Goal: Task Accomplishment & Management: Manage account settings

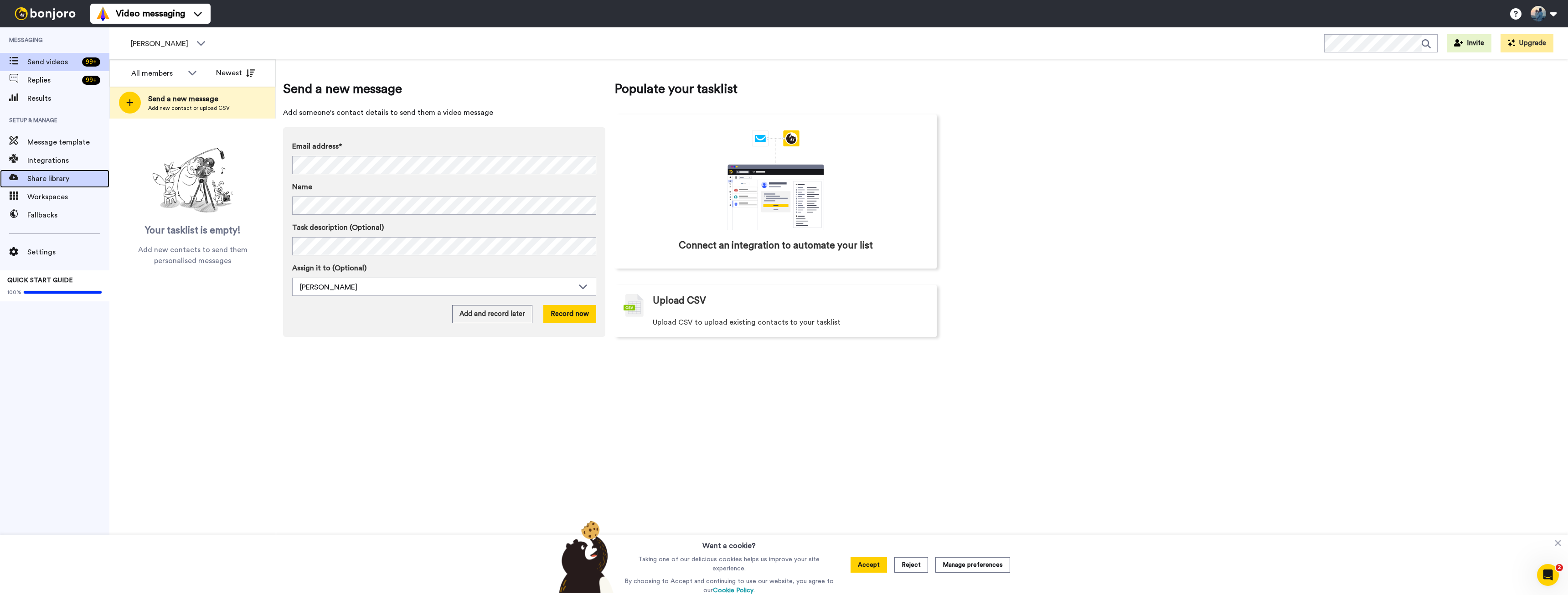
click at [44, 183] on span "Share library" at bounding box center [68, 179] width 82 height 11
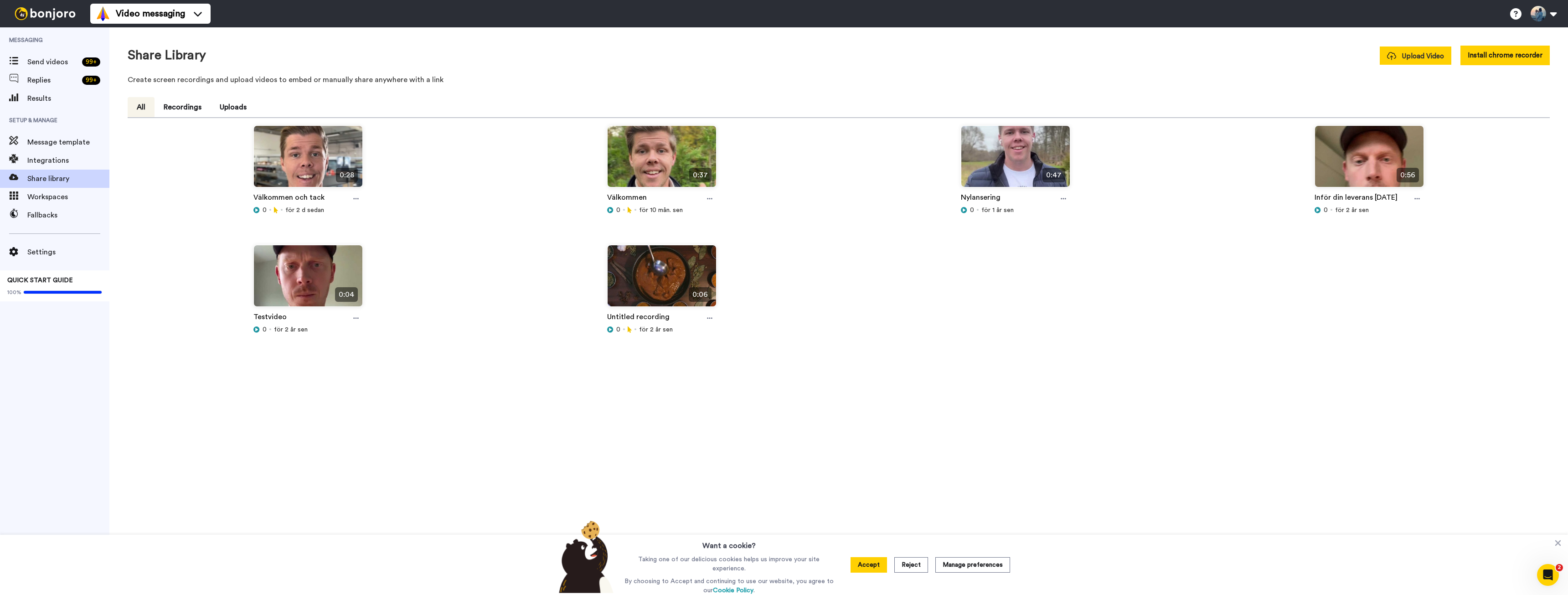
click at [1420, 53] on span "Upload Video" at bounding box center [1416, 57] width 57 height 10
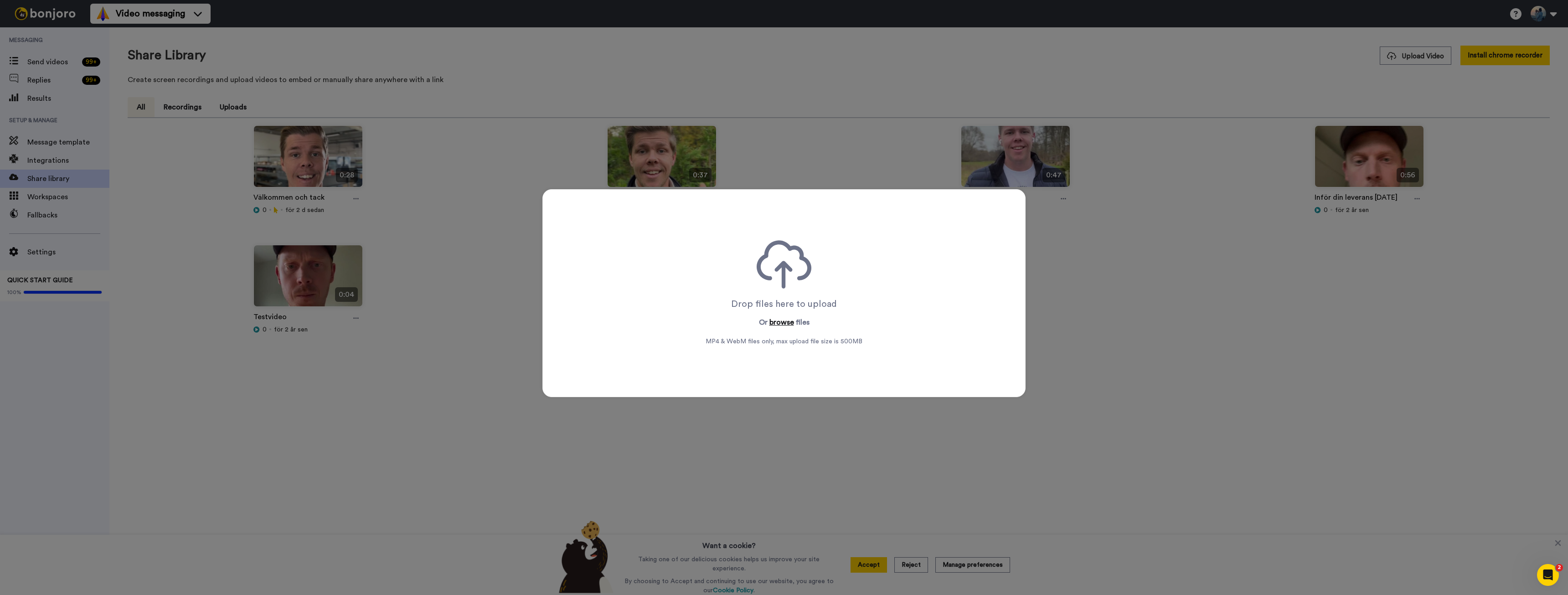
click at [779, 322] on button "browse" at bounding box center [782, 322] width 25 height 11
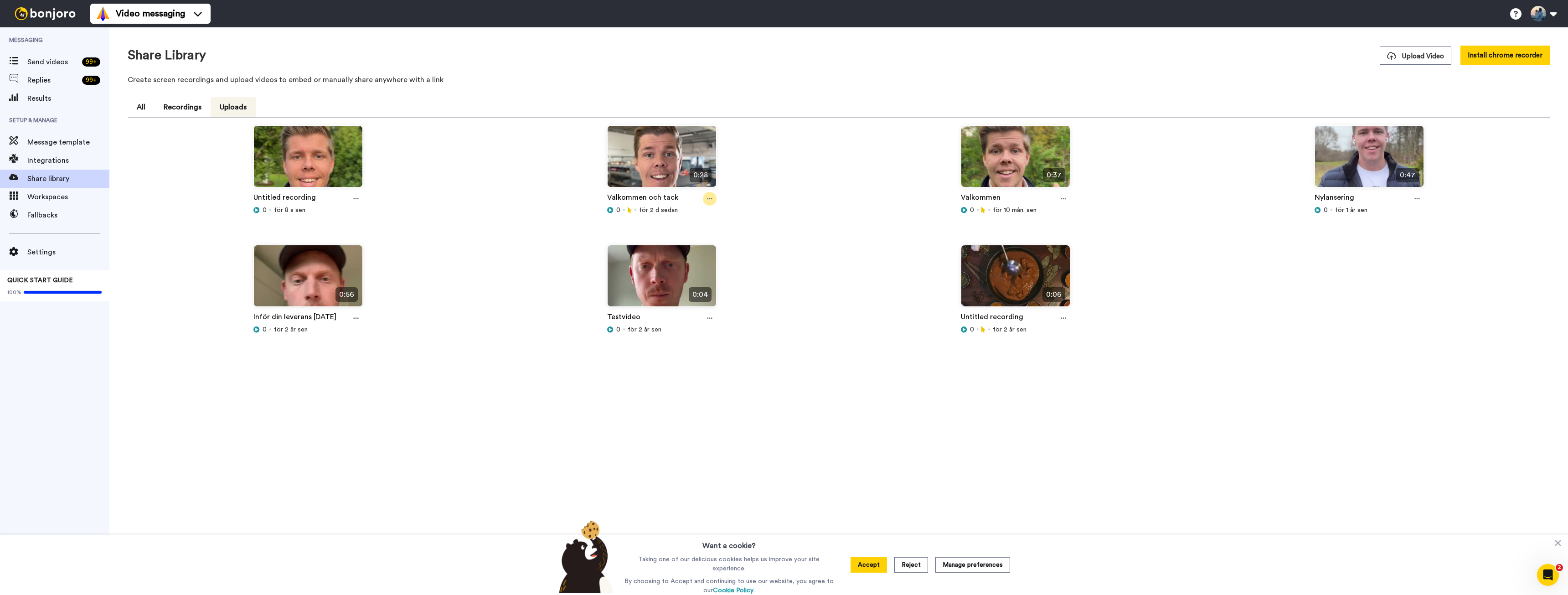
click at [708, 199] on icon at bounding box center [710, 199] width 5 height 1
click at [695, 283] on span "Delete" at bounding box center [687, 281] width 20 height 9
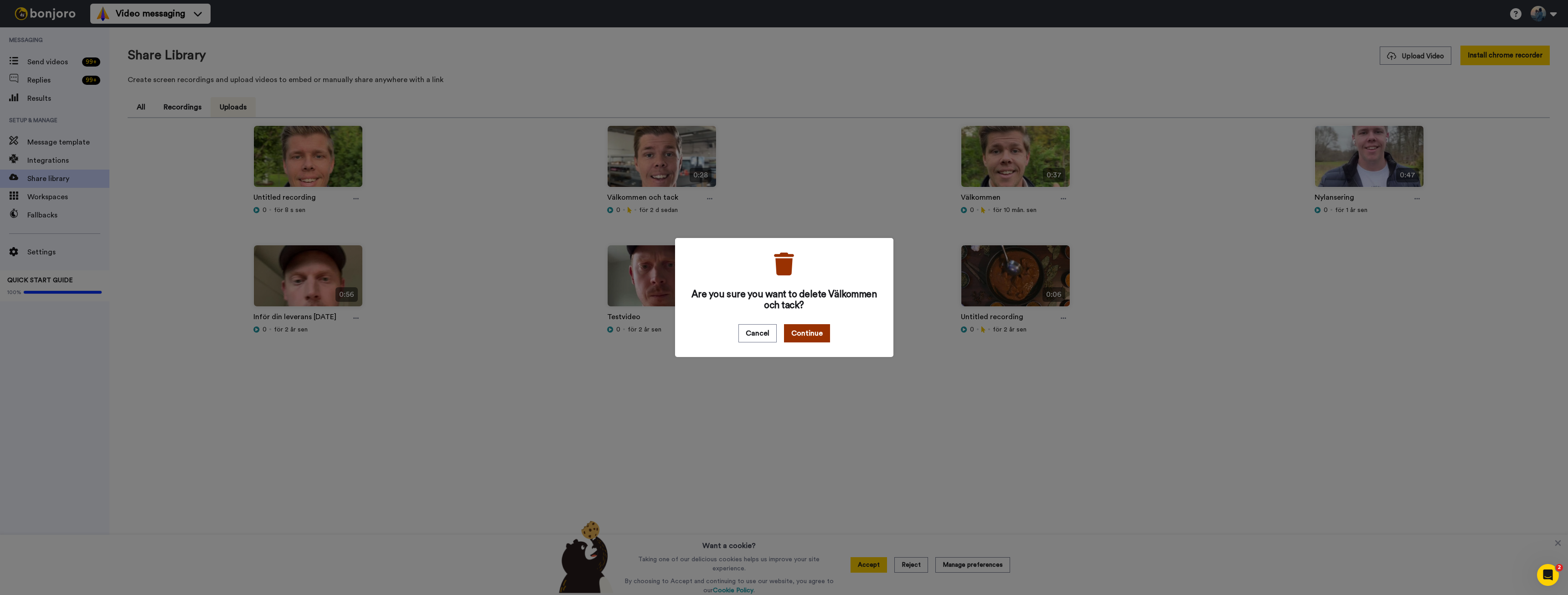
click at [798, 340] on button "Continue" at bounding box center [807, 333] width 46 height 18
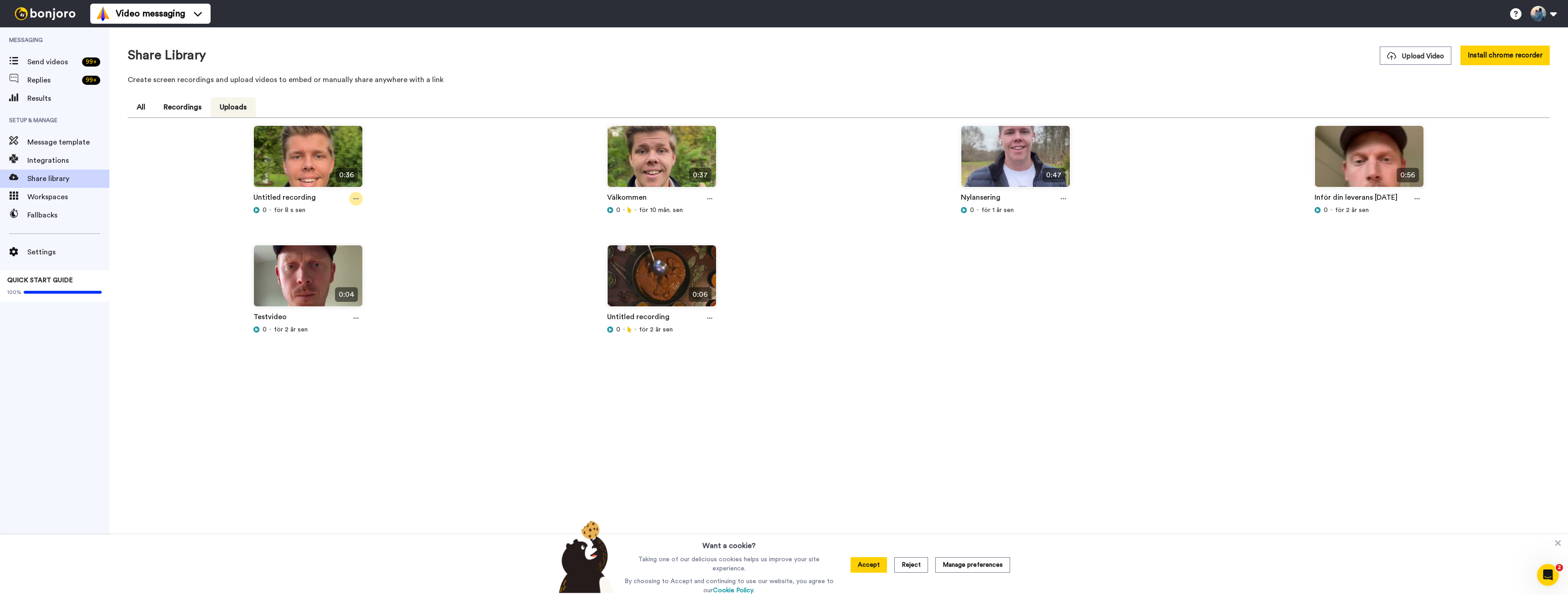
click at [357, 196] on icon at bounding box center [356, 198] width 5 height 6
click at [345, 247] on span "Rename" at bounding box center [336, 248] width 22 height 9
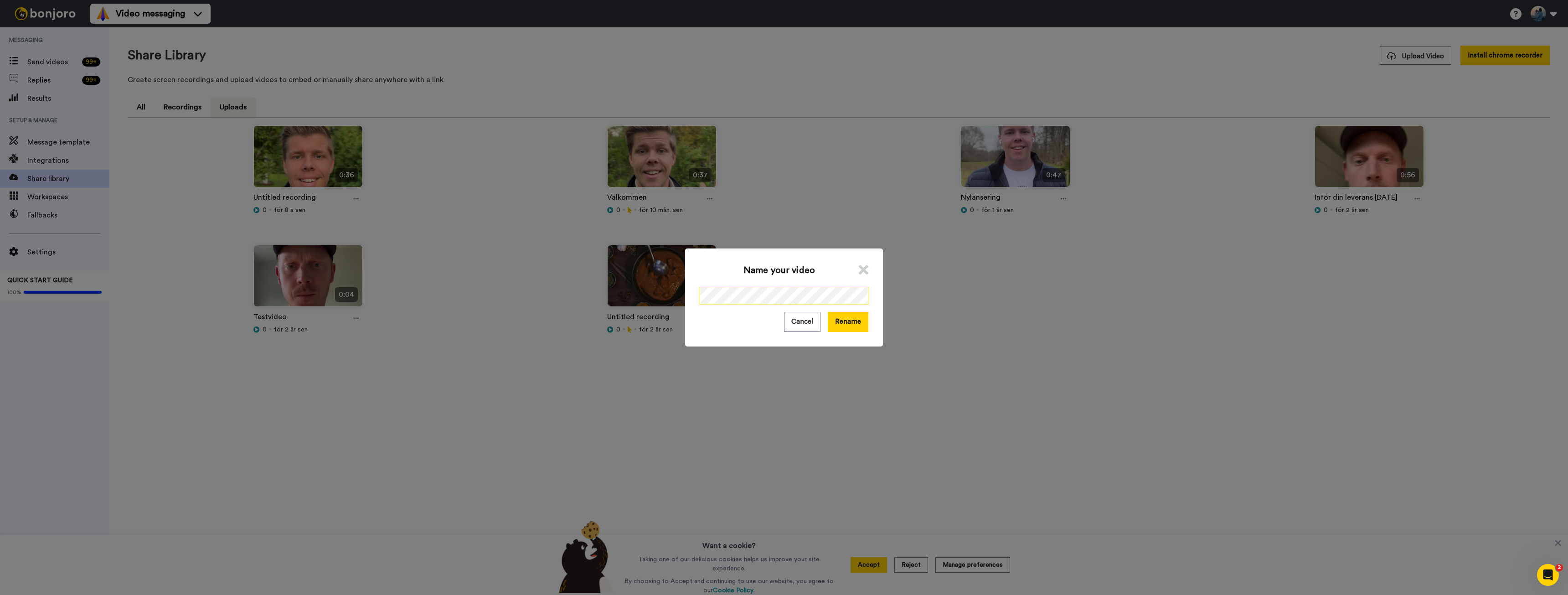
click at [672, 288] on div "Name your video Cancel Rename" at bounding box center [784, 297] width 1568 height 595
click at [843, 328] on button "Rename" at bounding box center [848, 321] width 41 height 20
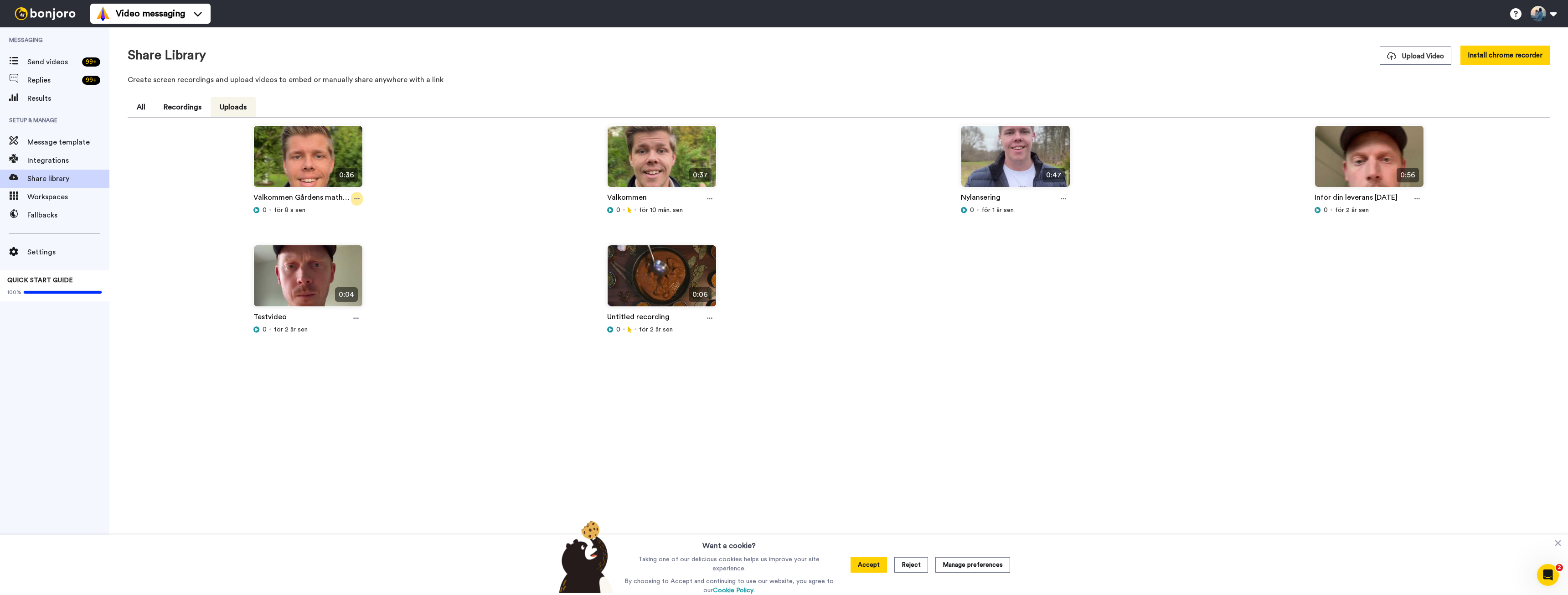
click at [356, 199] on icon at bounding box center [357, 198] width 5 height 6
click at [346, 215] on span "Share video" at bounding box center [341, 215] width 33 height 9
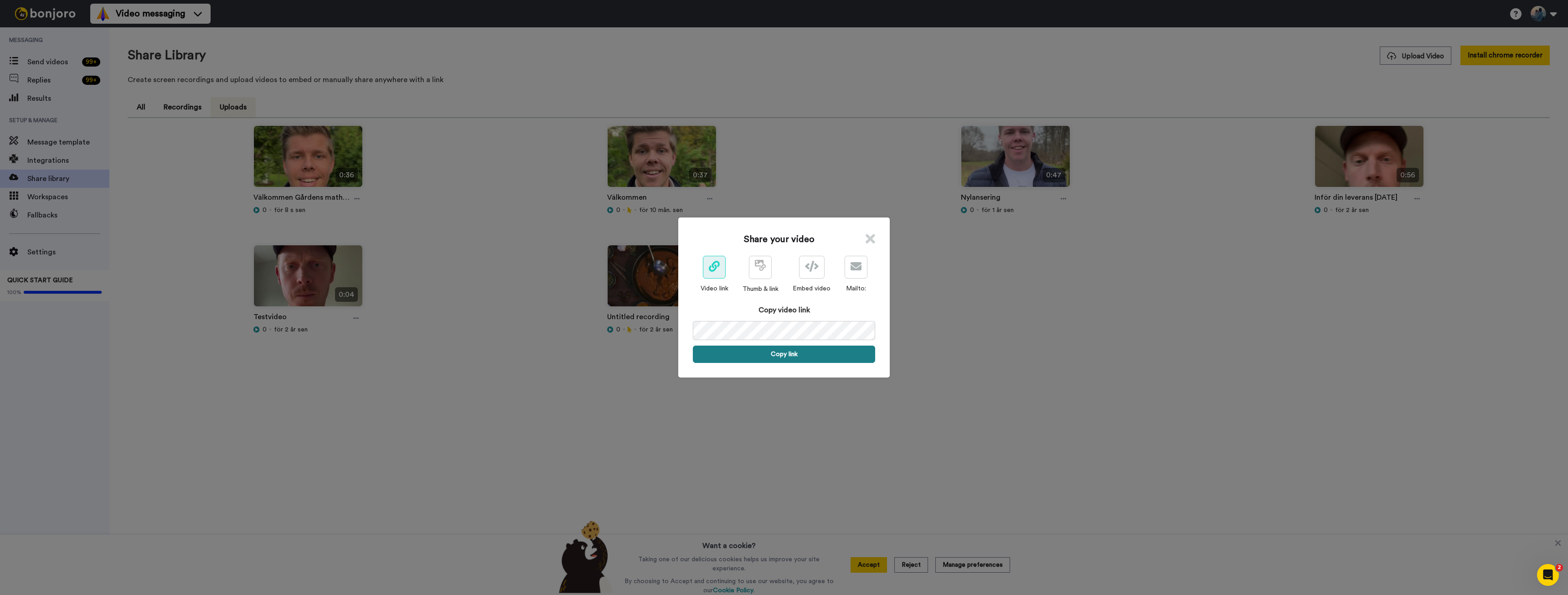
click at [758, 357] on button "Copy link" at bounding box center [783, 354] width 182 height 17
click at [866, 239] on icon at bounding box center [871, 239] width 10 height 14
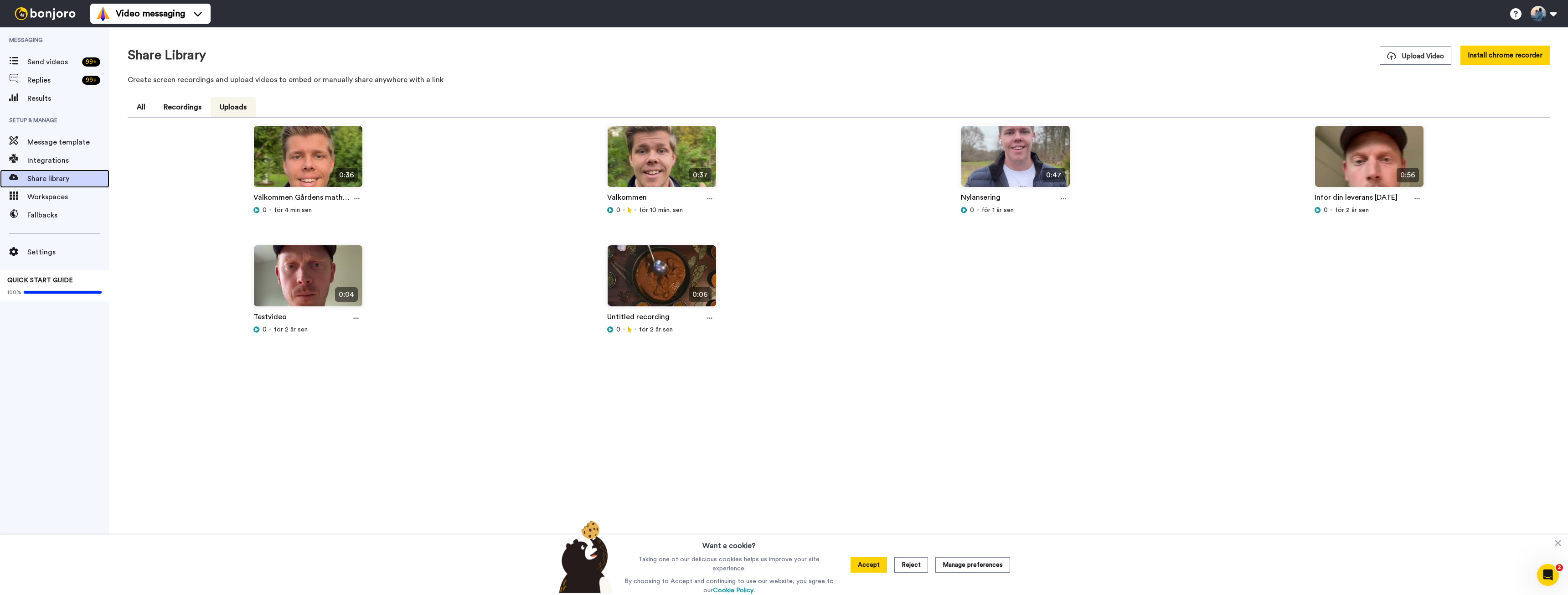
click at [50, 181] on span "Share library" at bounding box center [68, 179] width 82 height 11
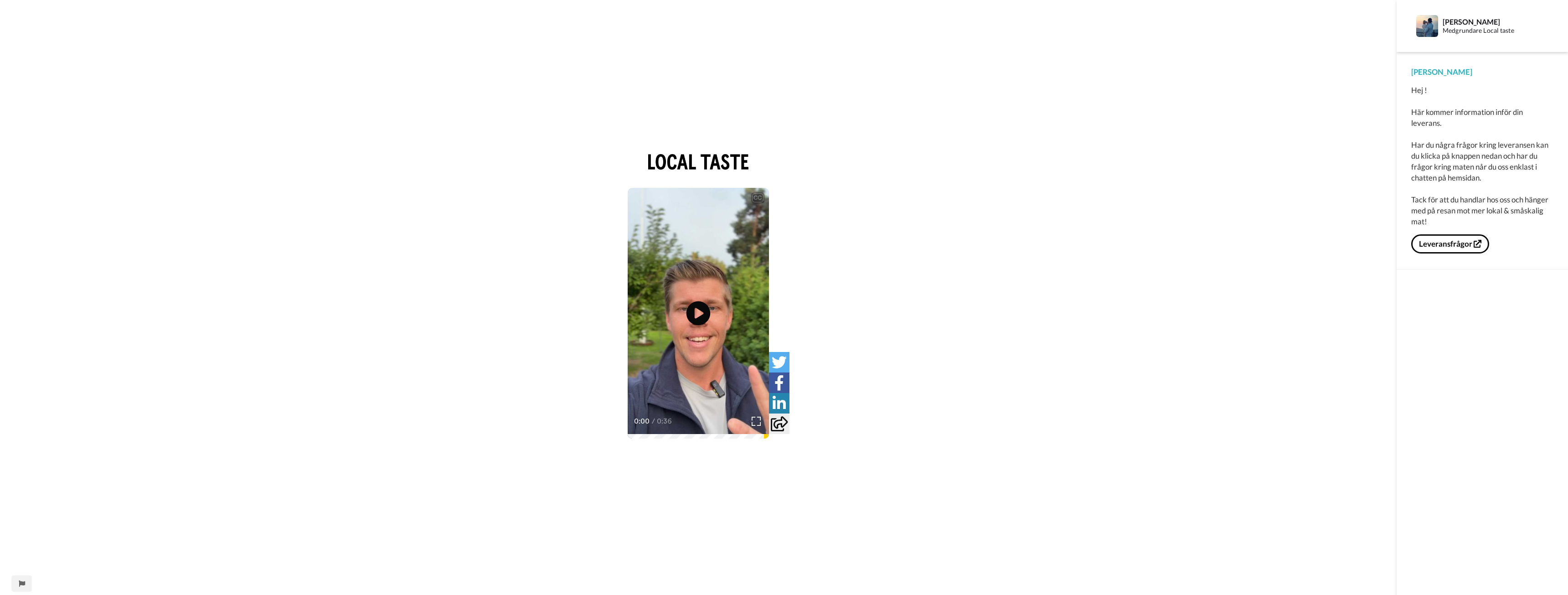
click at [691, 313] on icon at bounding box center [698, 312] width 24 height 24
click at [699, 384] on span "Jag såg att det precis var min första beställningssås och vill börja säga stort…" at bounding box center [698, 398] width 132 height 31
click at [702, 313] on icon "Play/Pause" at bounding box center [698, 313] width 24 height 44
click at [695, 310] on icon "Play/Pause" at bounding box center [698, 313] width 24 height 44
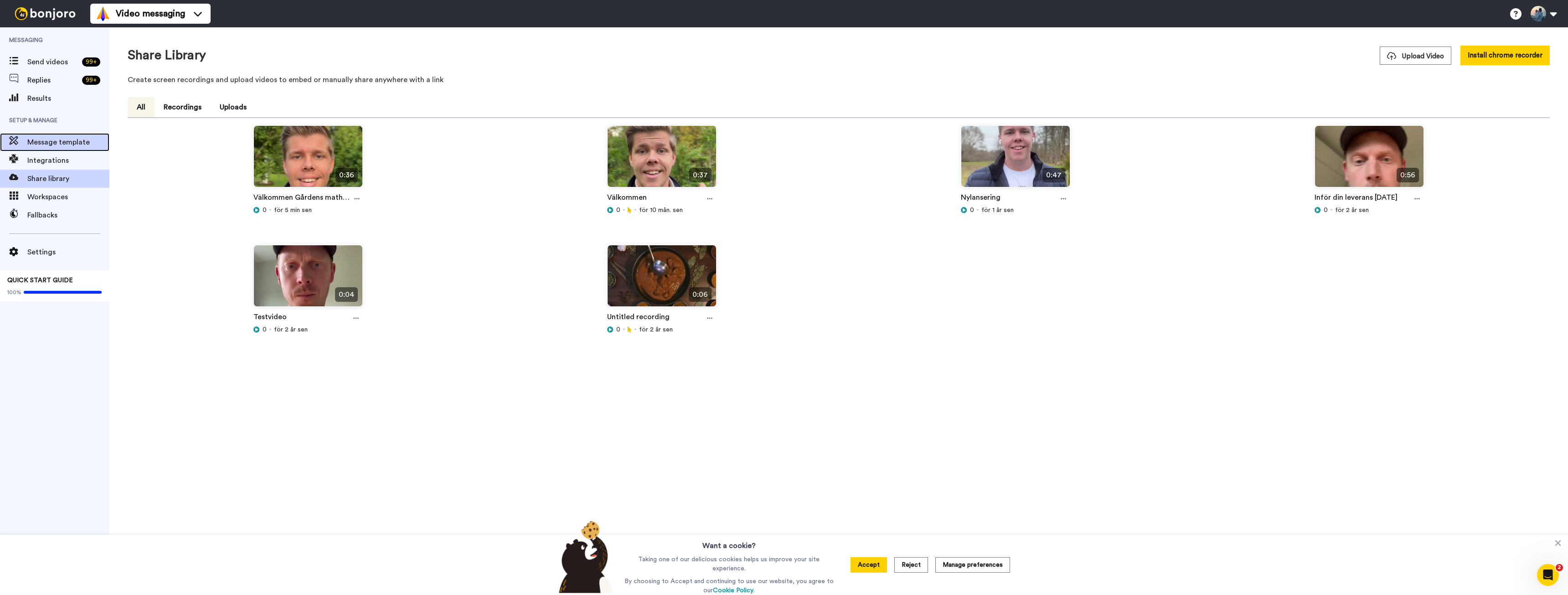
click at [60, 141] on span "Message template" at bounding box center [68, 142] width 82 height 11
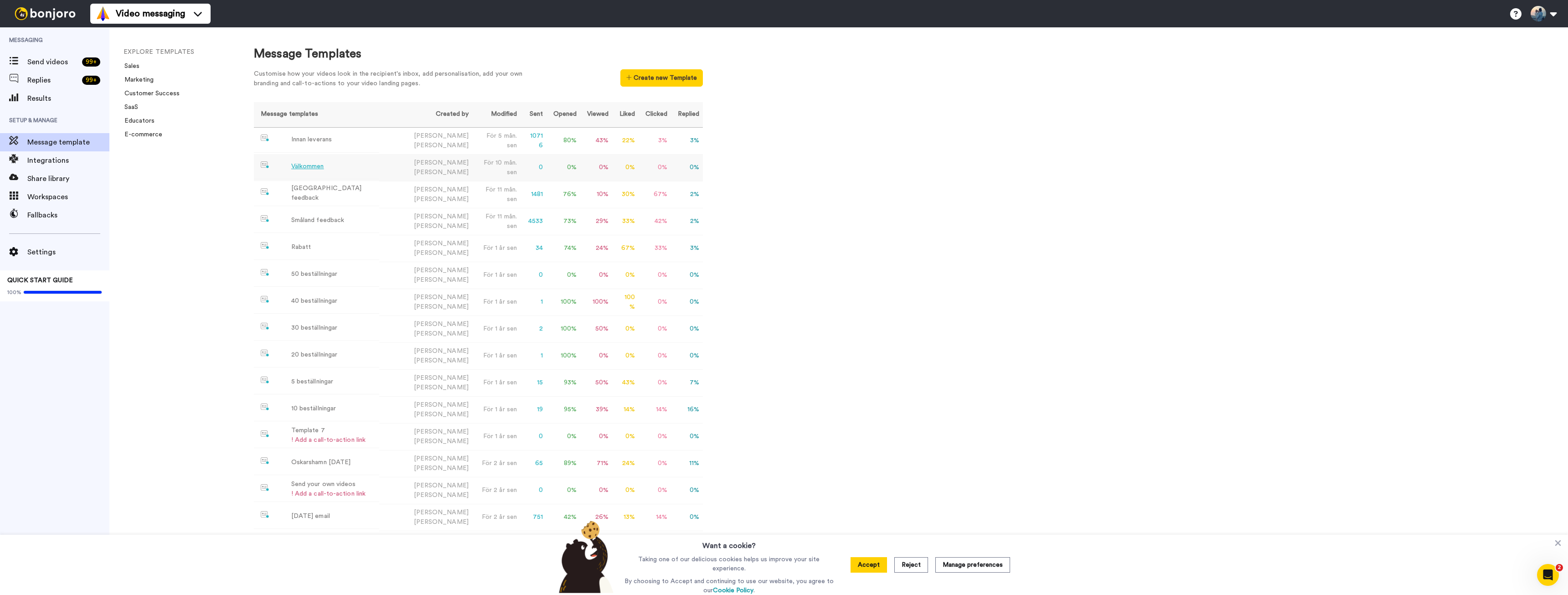
click at [303, 164] on div "Välkommen" at bounding box center [307, 166] width 33 height 10
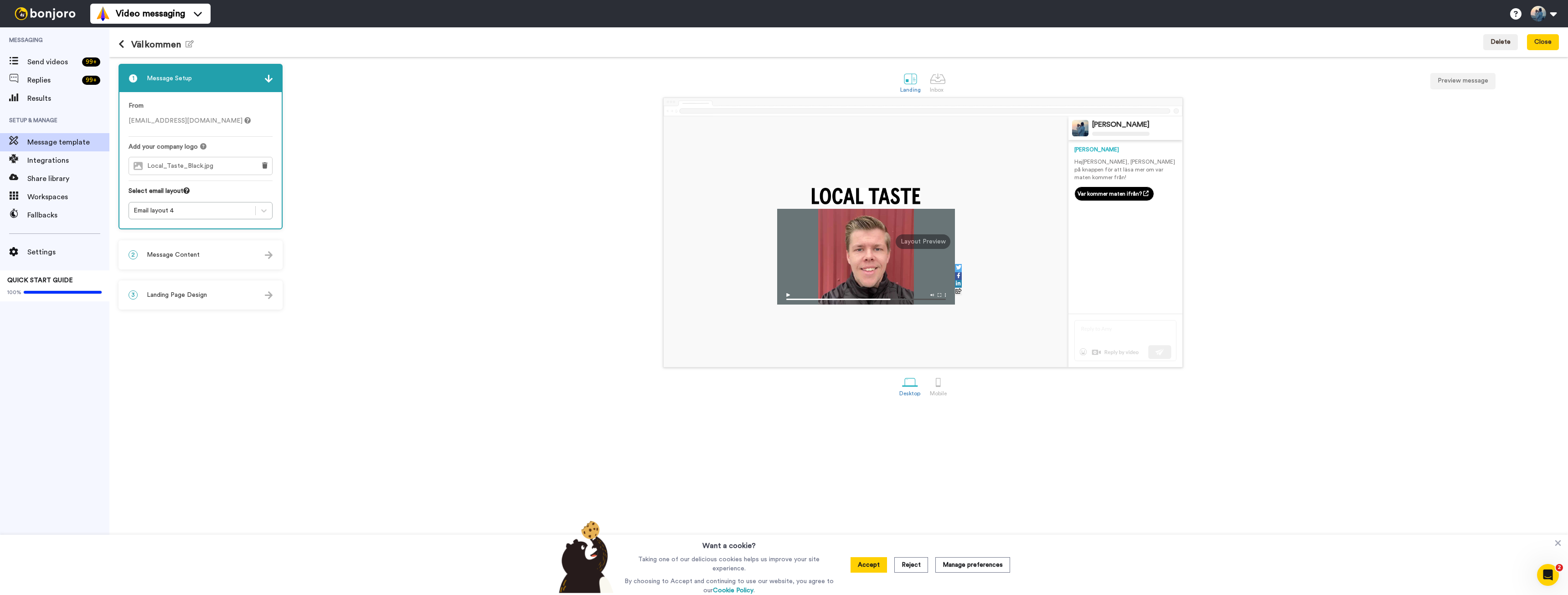
click at [230, 253] on div "2 Message Content" at bounding box center [200, 255] width 162 height 27
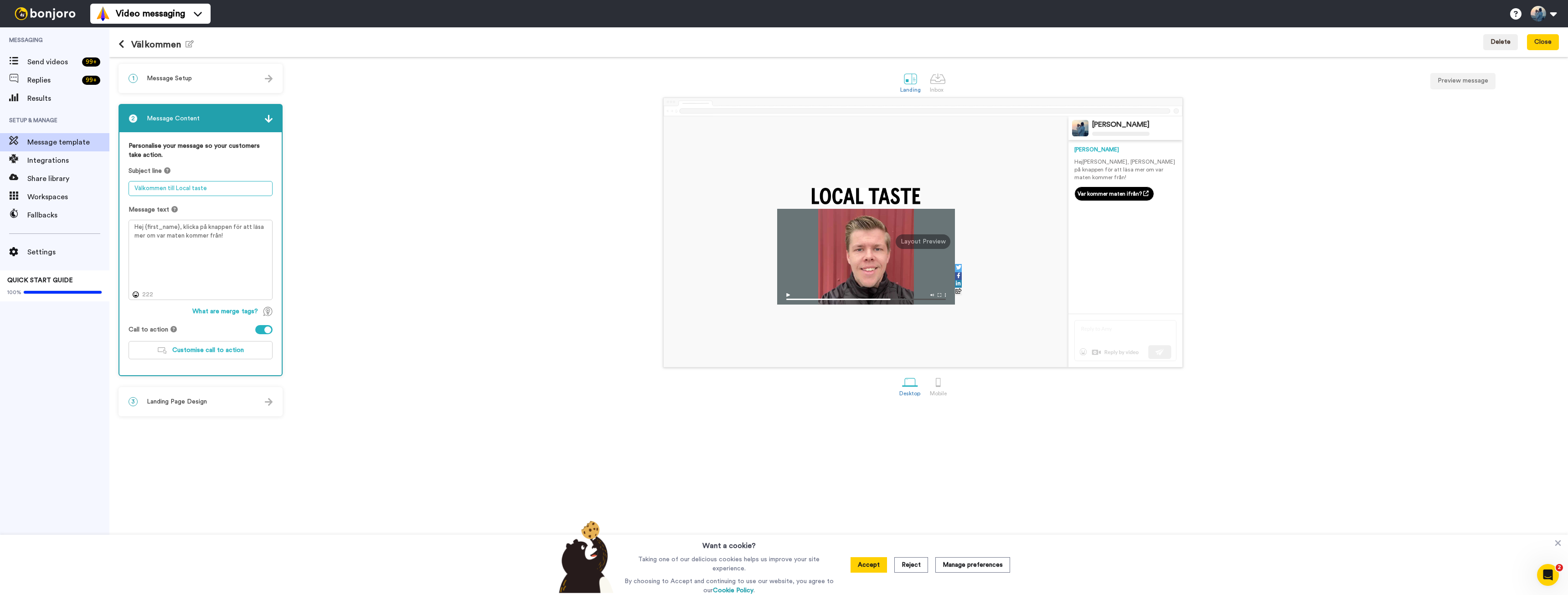
drag, startPoint x: 175, startPoint y: 188, endPoint x: 241, endPoint y: 188, distance: 66.0
click at [241, 188] on textarea "Välkommen till Local taste" at bounding box center [200, 188] width 144 height 15
type textarea "Välkommen till Gårdens!"
click at [306, 272] on div "Oskar Karlsson Oskar Hej Tom , klicka på knappen för att läsa mer om var maten …" at bounding box center [923, 232] width 1272 height 270
click at [219, 402] on div "3 Landing Page Design" at bounding box center [200, 401] width 162 height 27
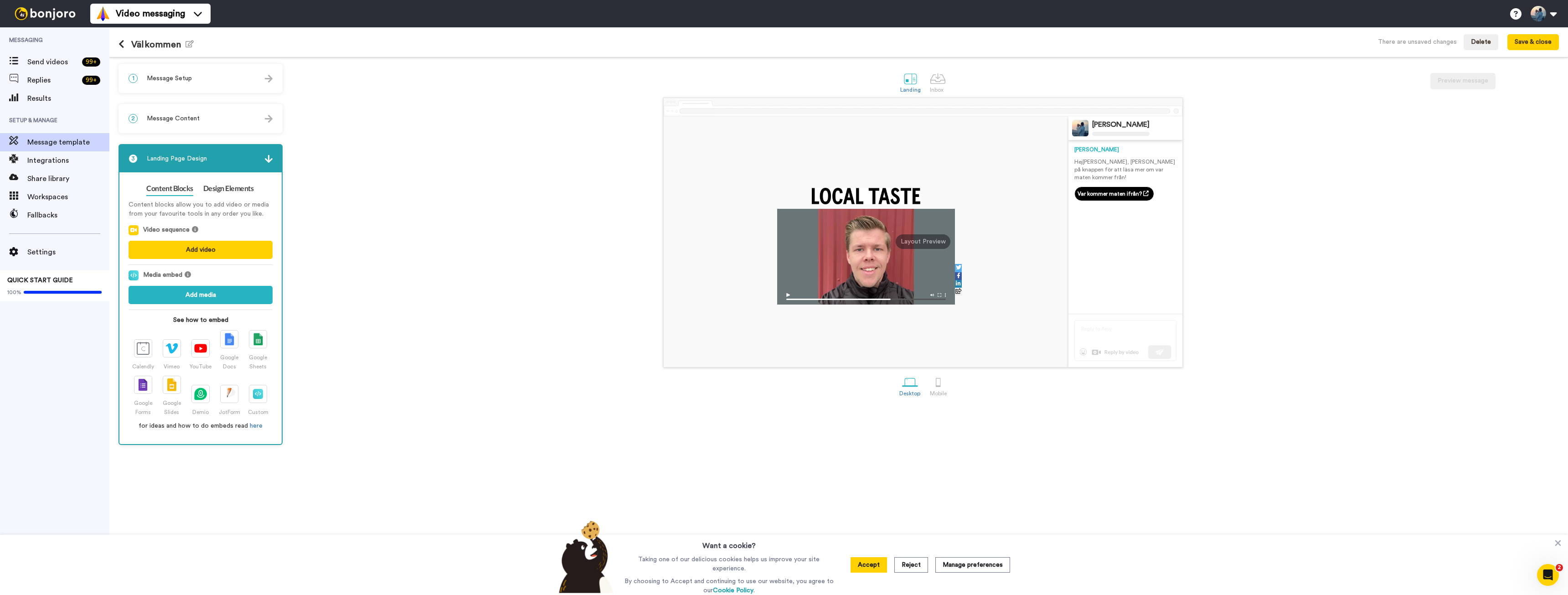
click at [390, 271] on div "Oskar Karlsson Oskar Hej Tom , klicka på knappen för att läsa mer om var maten …" at bounding box center [923, 232] width 1272 height 270
click at [1531, 38] on button "Save & close" at bounding box center [1533, 42] width 52 height 16
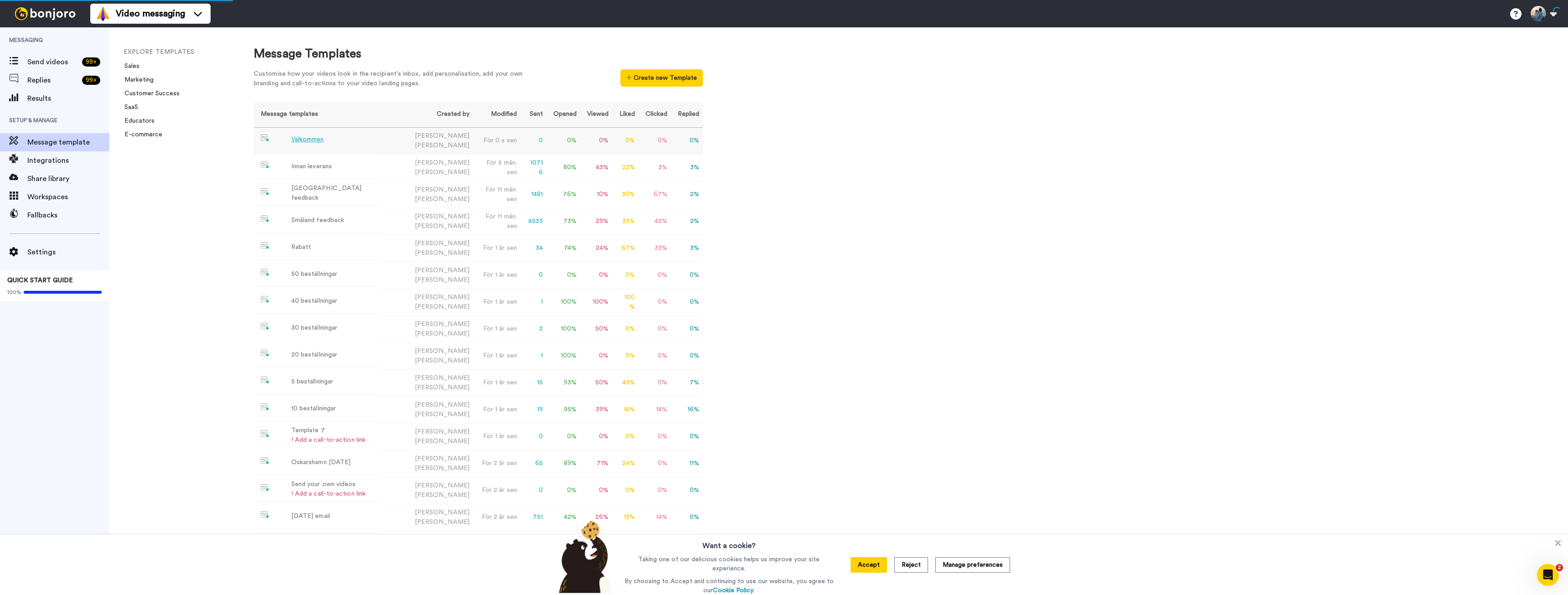
click at [314, 140] on div "Välkommen" at bounding box center [307, 140] width 33 height 10
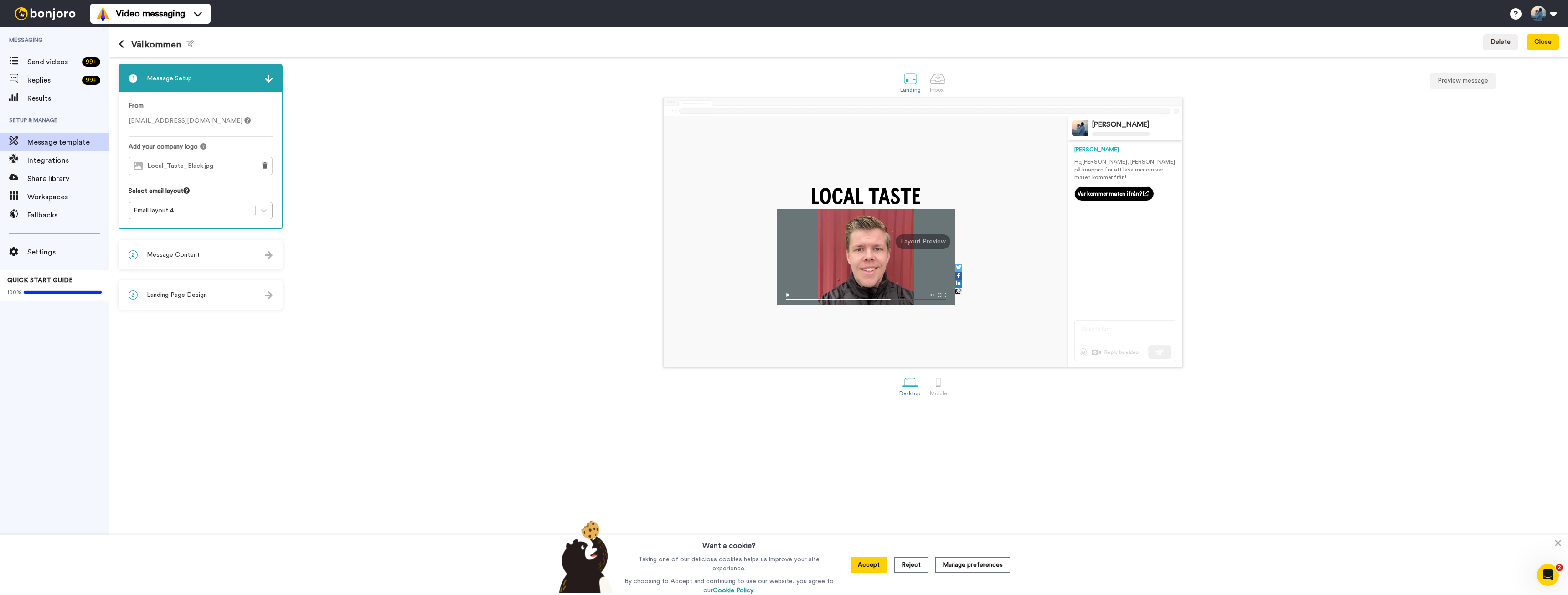
click at [856, 195] on img at bounding box center [866, 196] width 109 height 16
click at [265, 166] on icon at bounding box center [265, 165] width 5 height 6
click at [222, 168] on span "Choose a Logo" at bounding box center [207, 166] width 46 height 6
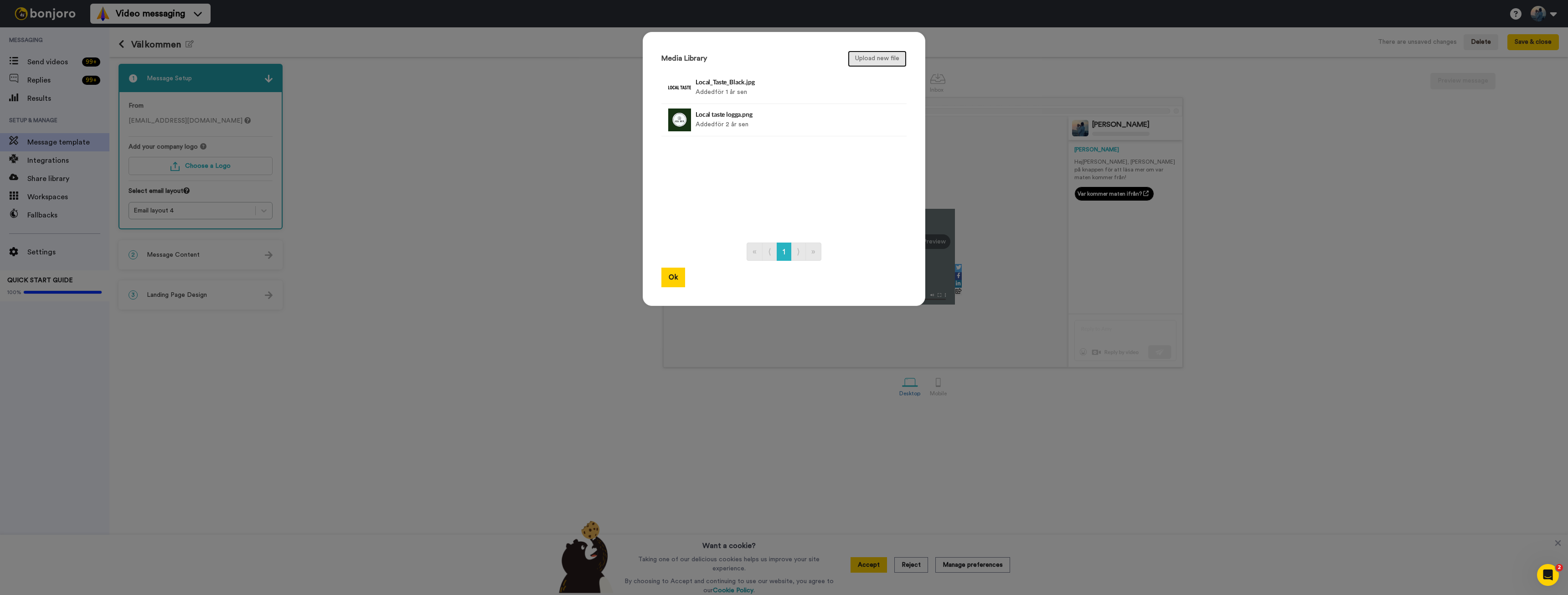
click at [876, 60] on button "Upload new file" at bounding box center [877, 59] width 59 height 16
click at [794, 87] on div "image (25).png Added för 1 s sen" at bounding box center [774, 87] width 157 height 22
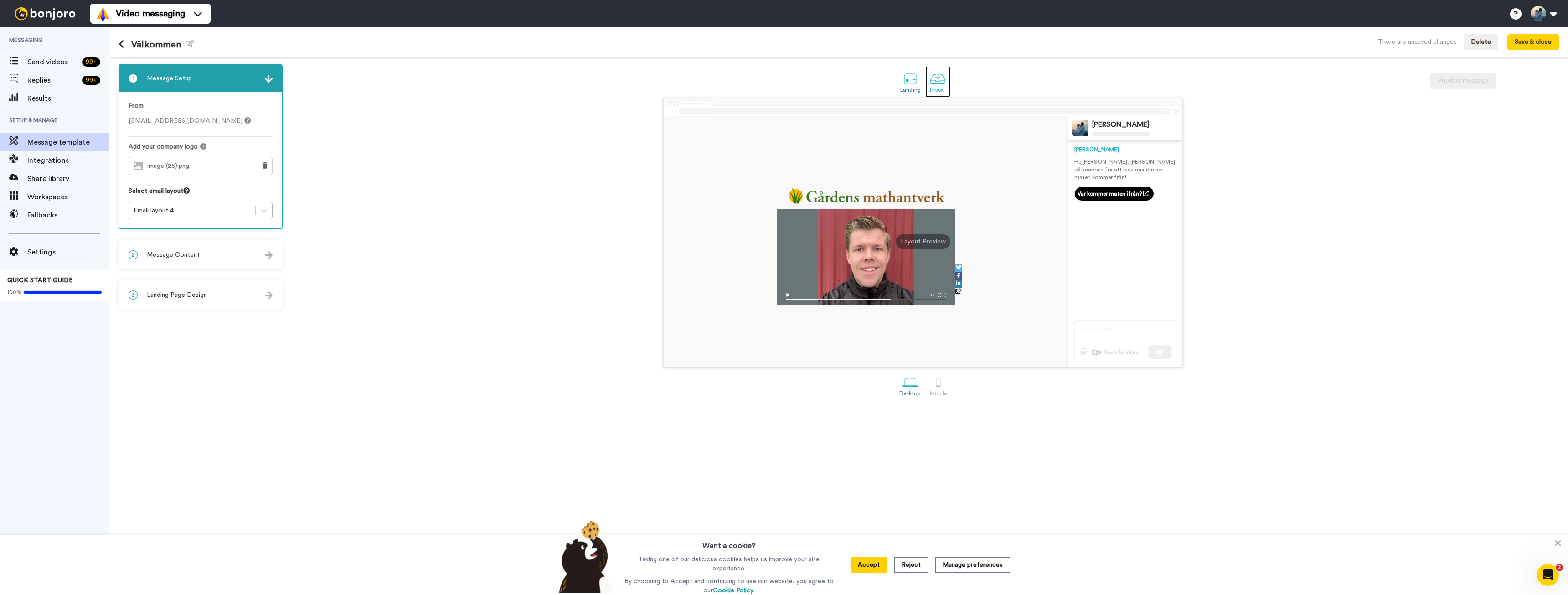
click at [937, 82] on div at bounding box center [937, 78] width 16 height 16
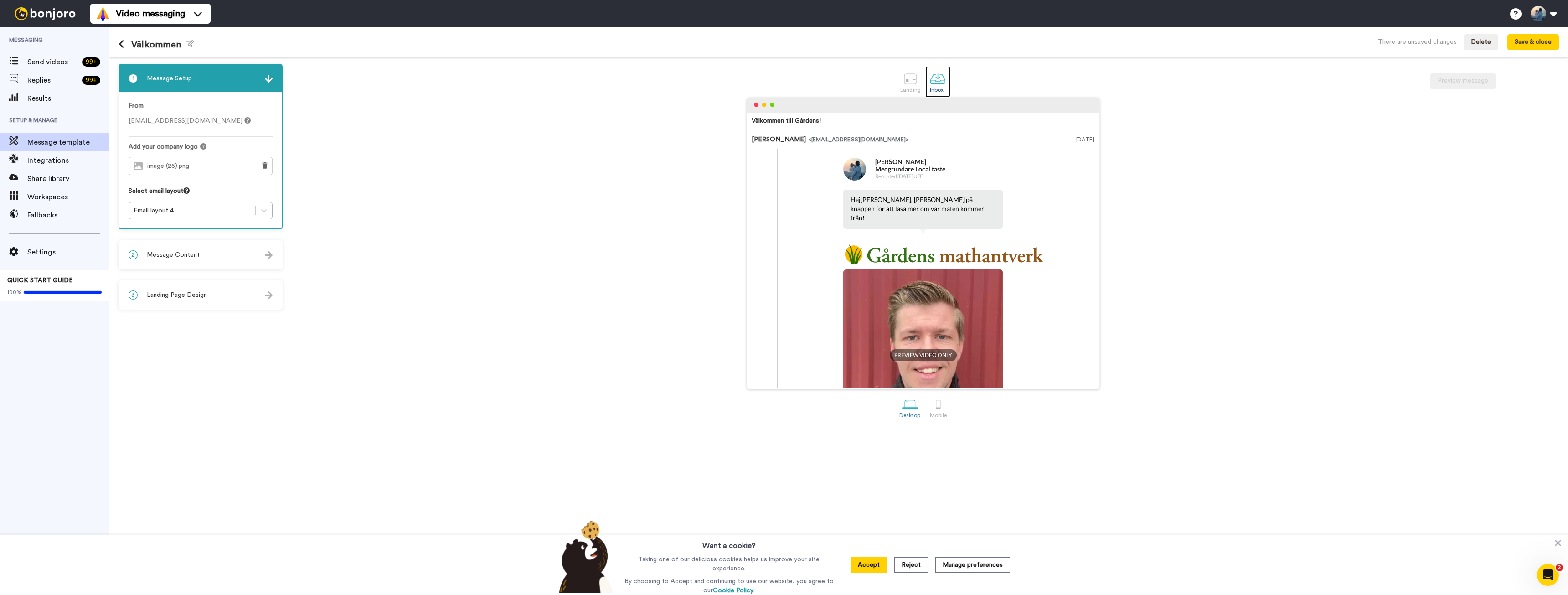
scroll to position [46, 0]
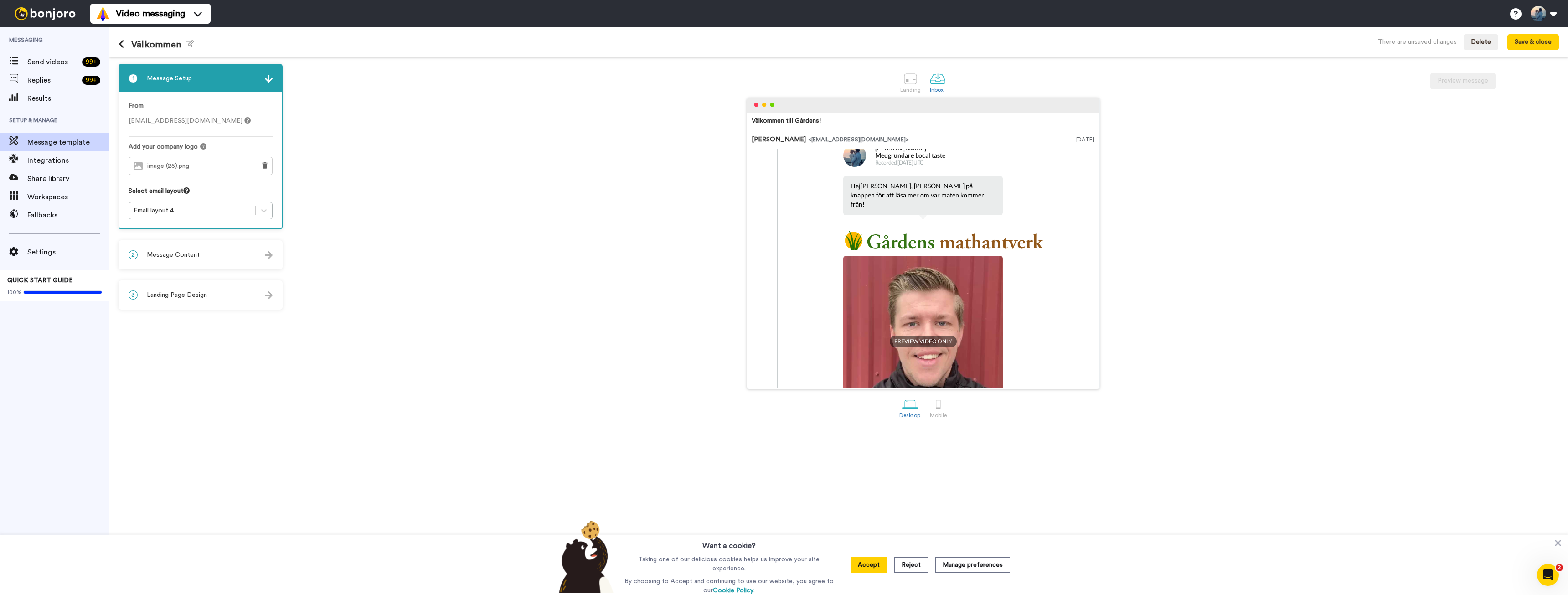
click at [1007, 232] on img at bounding box center [944, 241] width 200 height 21
click at [1549, 41] on button "Save & close" at bounding box center [1533, 42] width 52 height 16
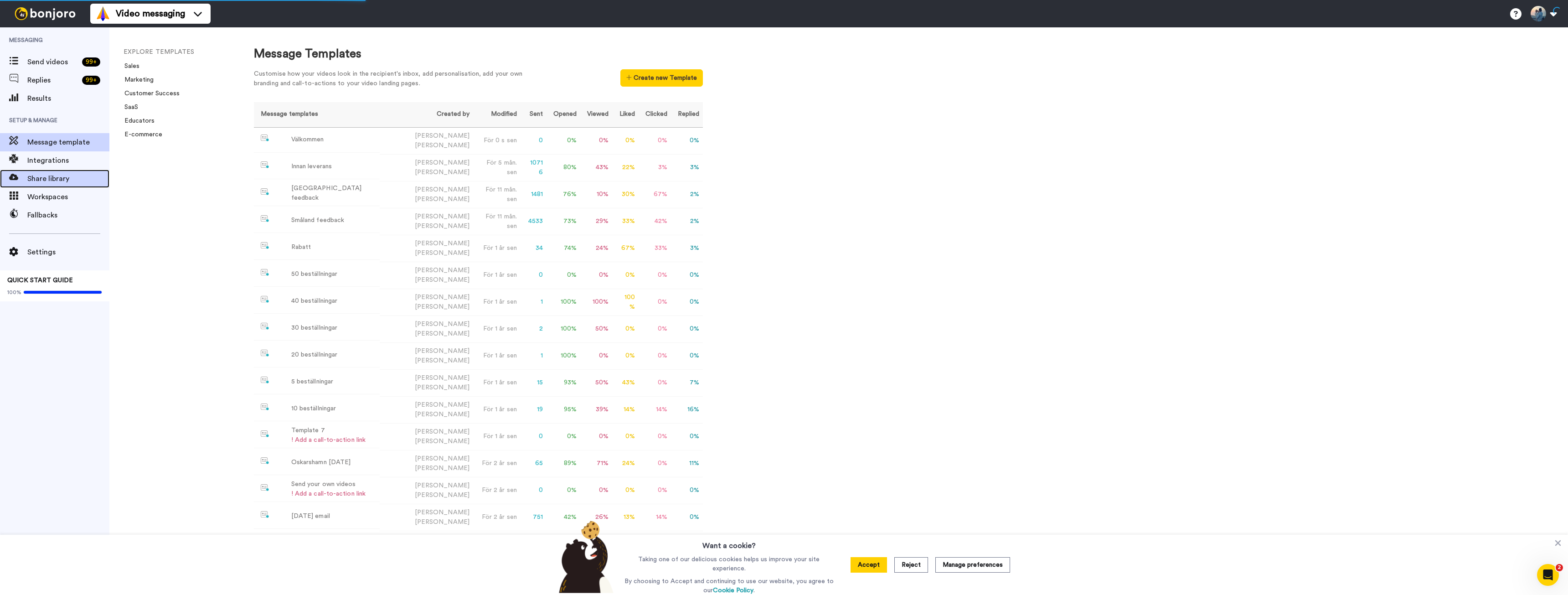
click at [38, 177] on span "Share library" at bounding box center [68, 179] width 82 height 11
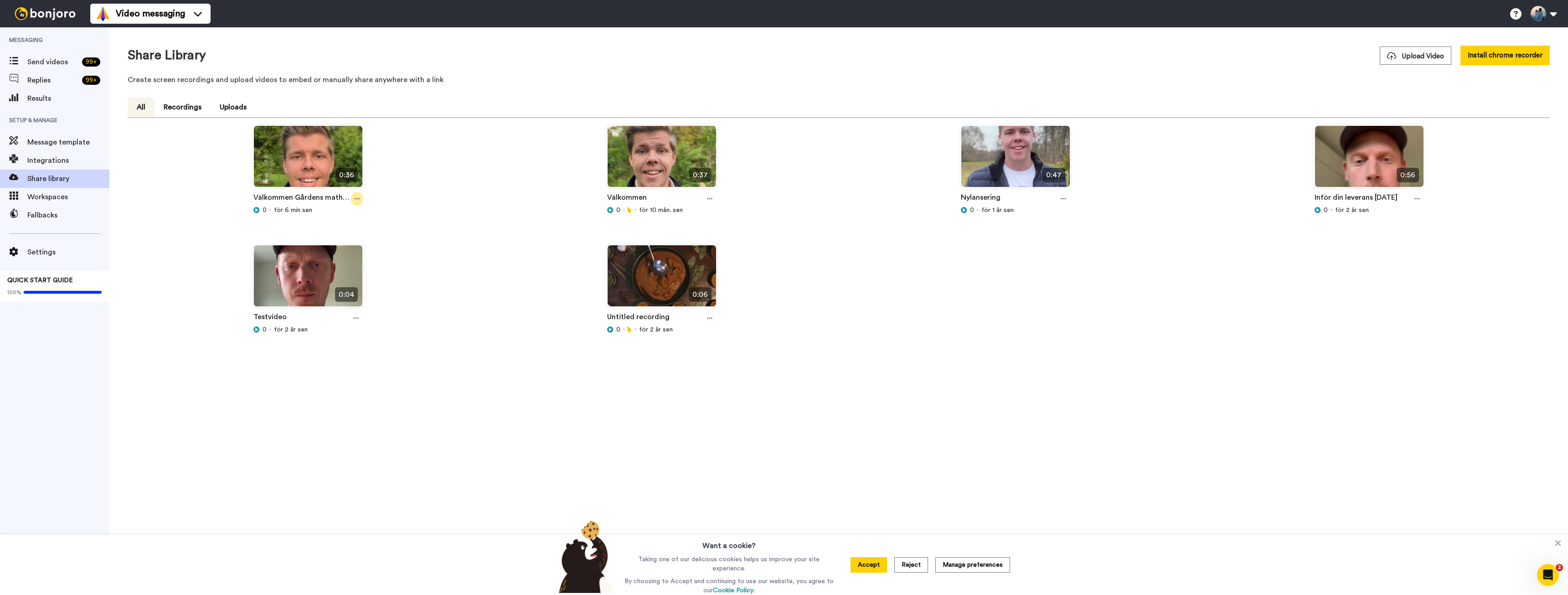
click at [351, 198] on div at bounding box center [357, 199] width 12 height 14
click at [179, 106] on button "Recordings" at bounding box center [183, 106] width 56 height 20
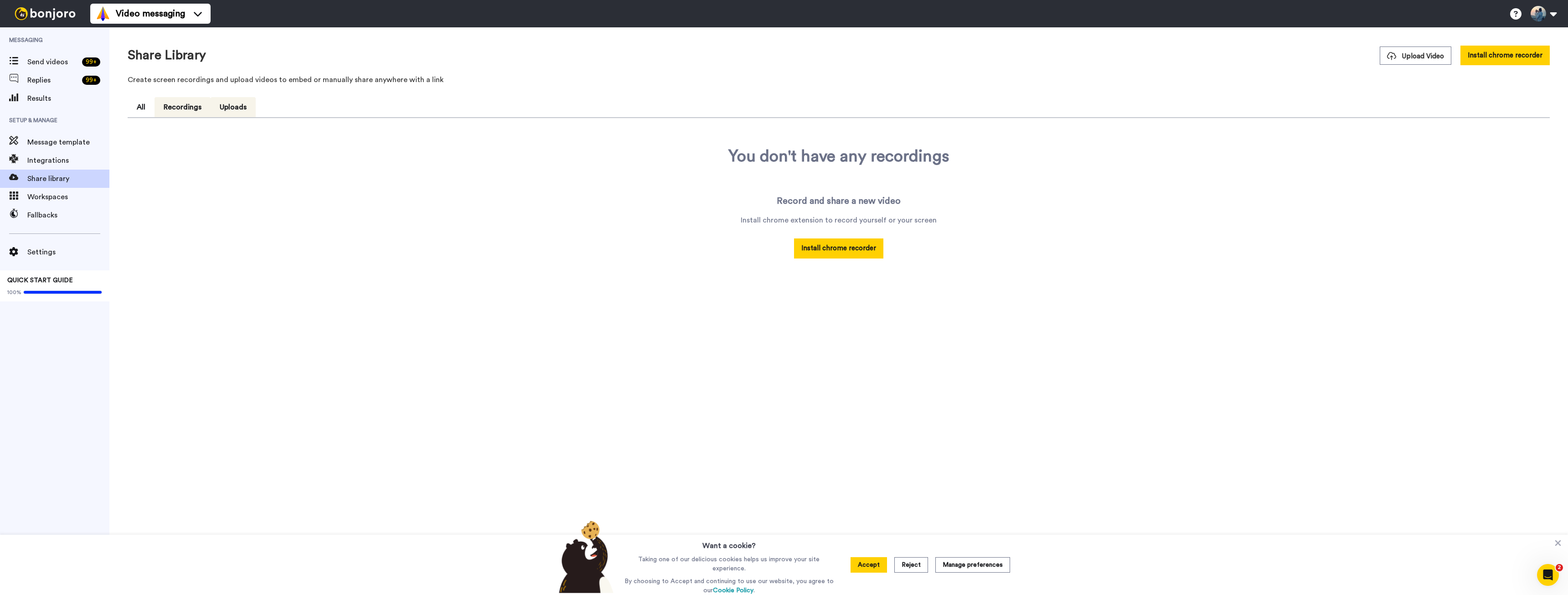
click at [247, 106] on button "Uploads" at bounding box center [233, 106] width 45 height 20
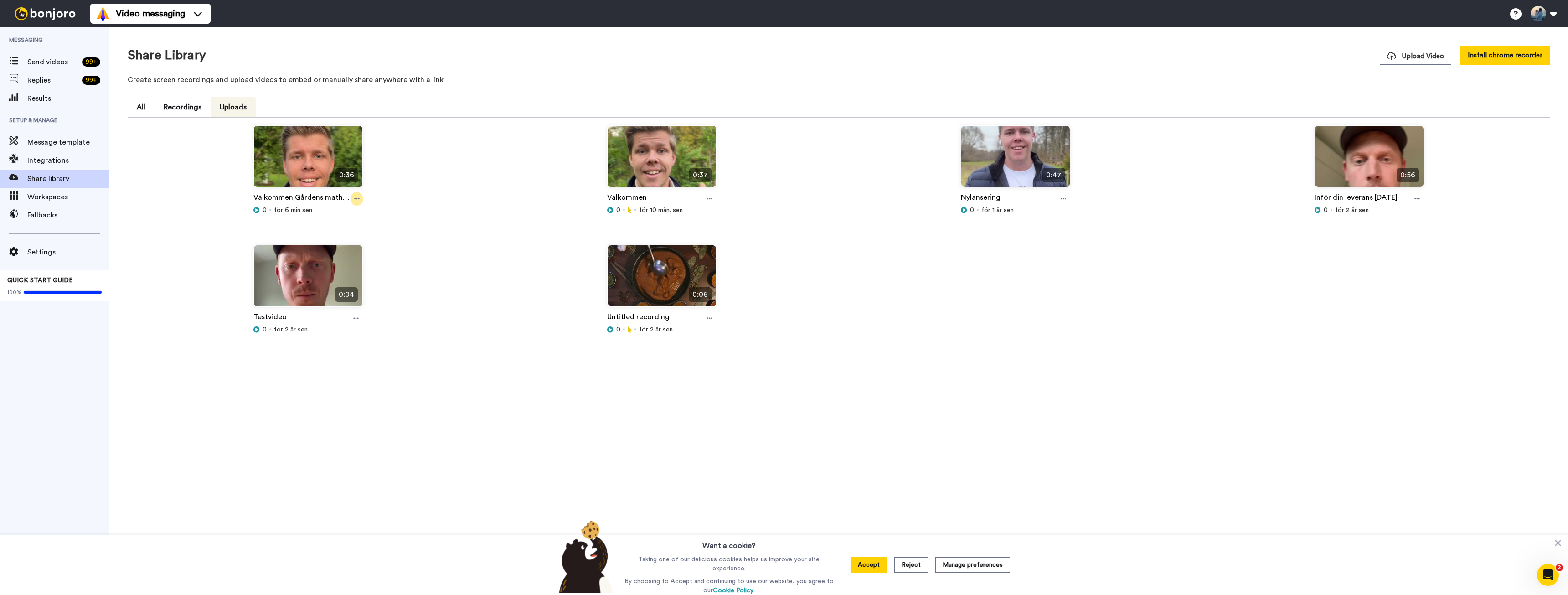
click at [355, 198] on icon at bounding box center [357, 198] width 5 height 6
click at [342, 235] on span "Edit thumbnail" at bounding box center [346, 232] width 41 height 9
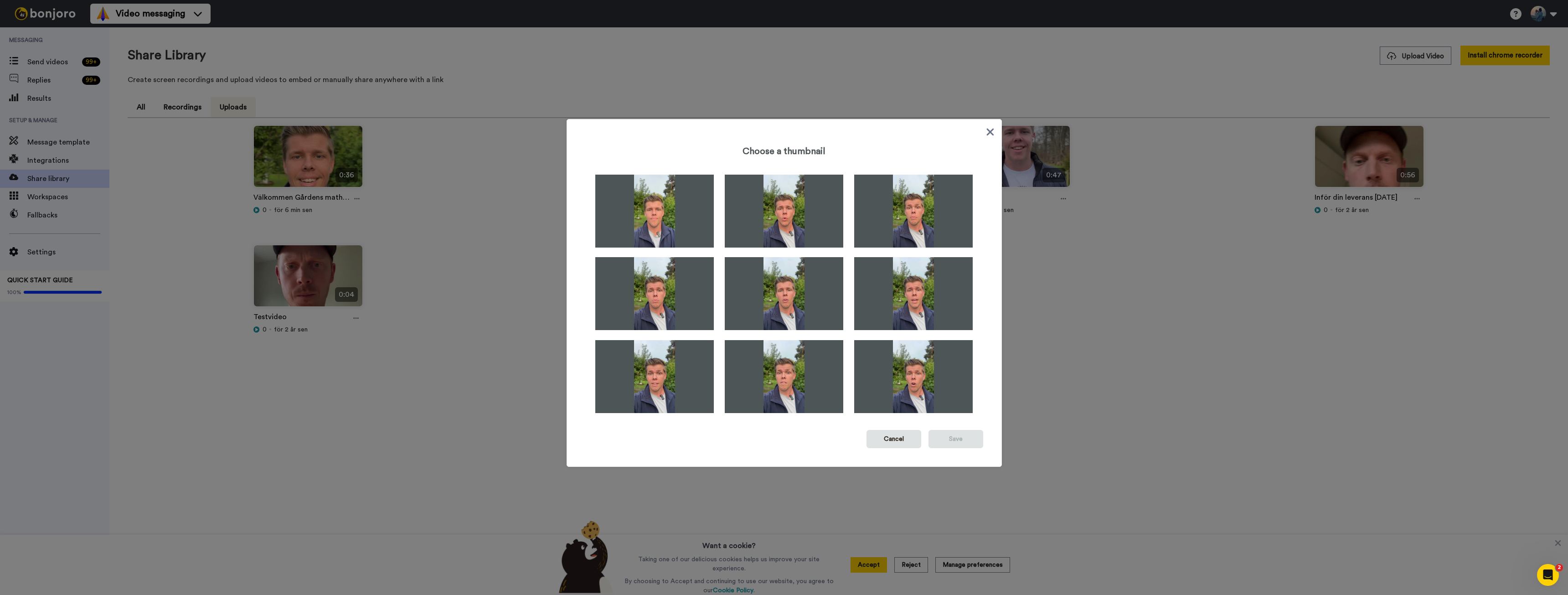
click at [989, 133] on icon at bounding box center [990, 132] width 7 height 7
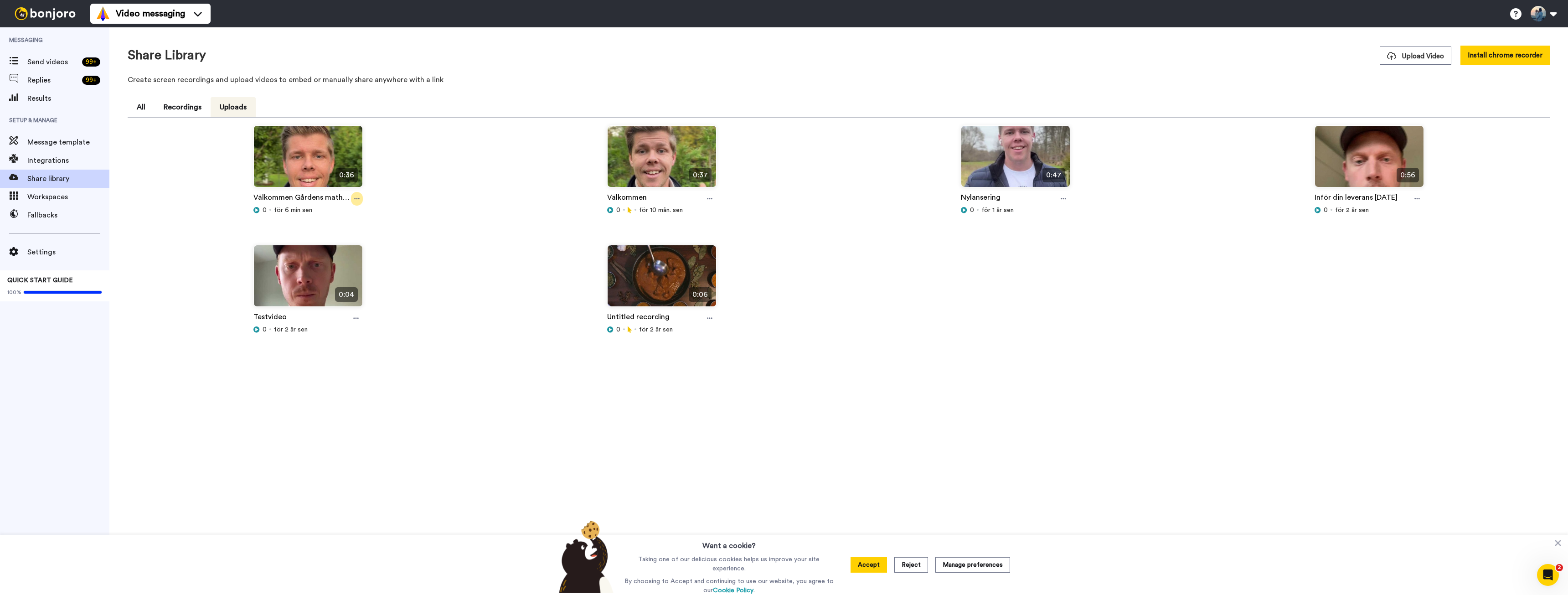
click at [359, 196] on icon at bounding box center [357, 198] width 5 height 6
click at [467, 218] on div "0:36 Välkommen Gårdens mathantverk 0 för 6 min sen" at bounding box center [308, 185] width 354 height 119
click at [57, 143] on span "Message template" at bounding box center [68, 142] width 82 height 11
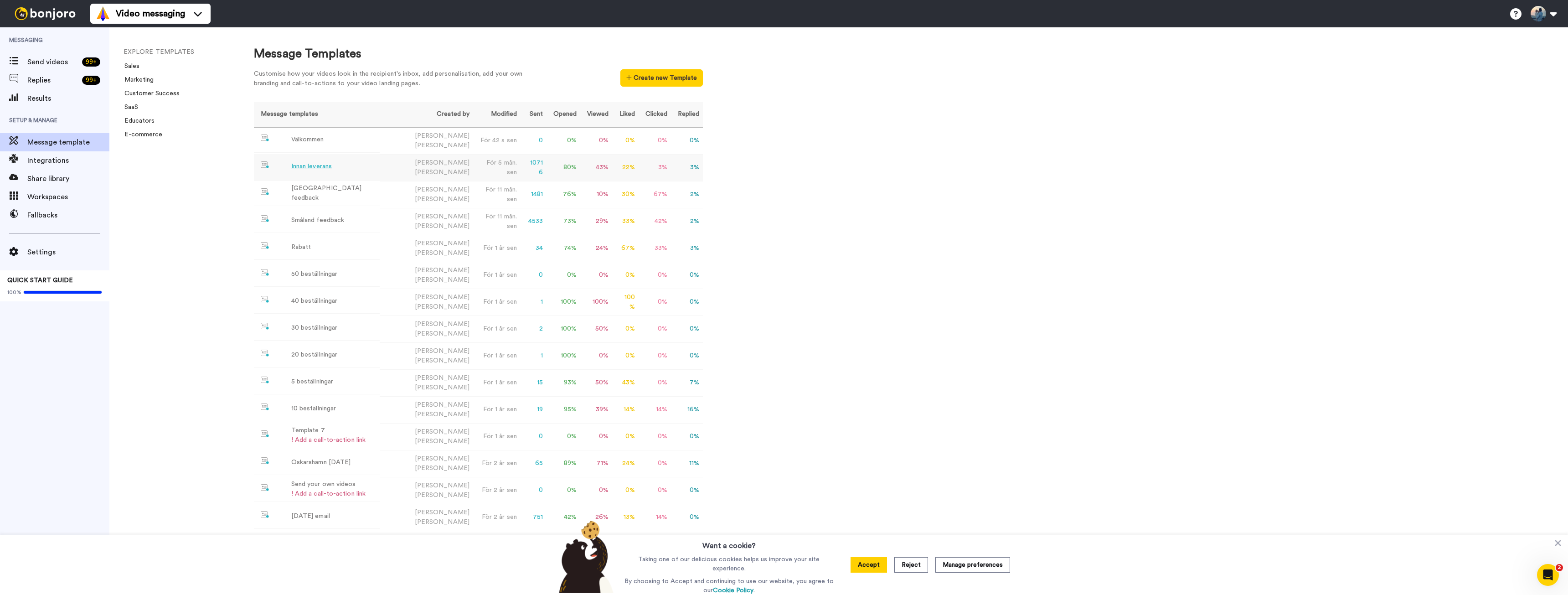
click at [326, 164] on div "Innan leverans" at bounding box center [312, 166] width 41 height 10
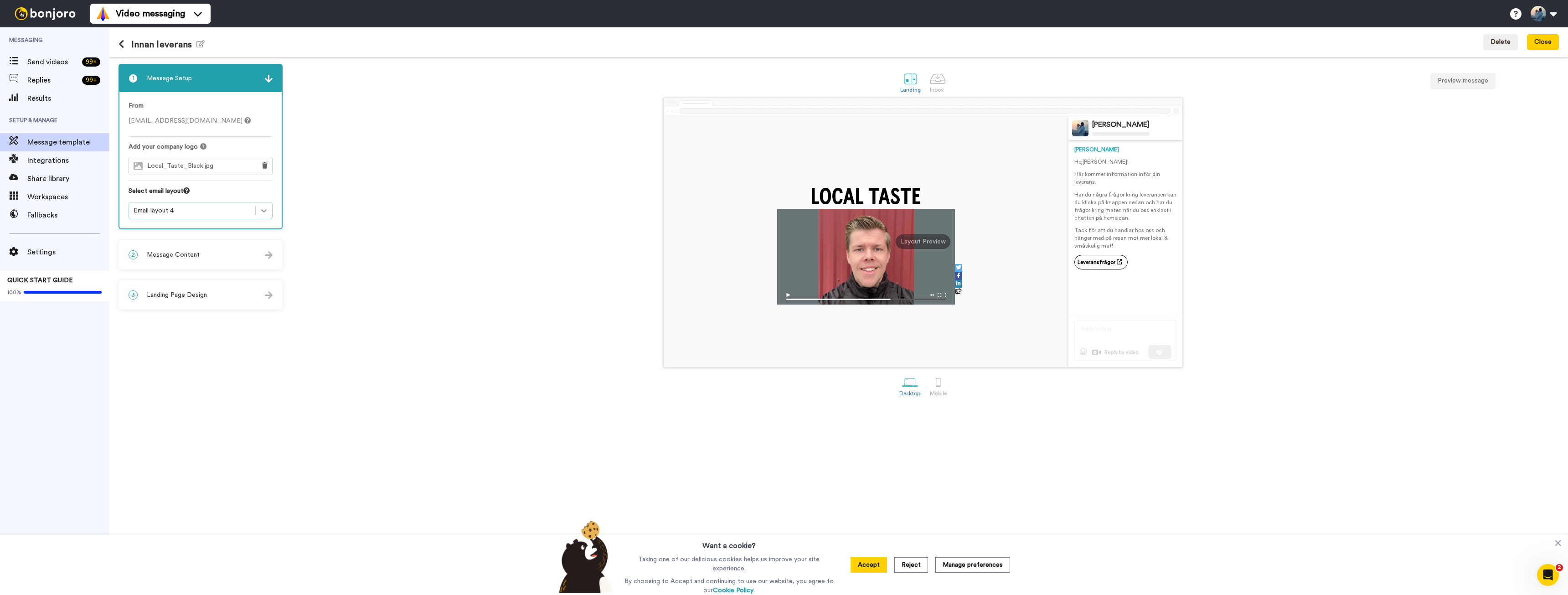
click at [267, 213] on icon at bounding box center [263, 210] width 9 height 9
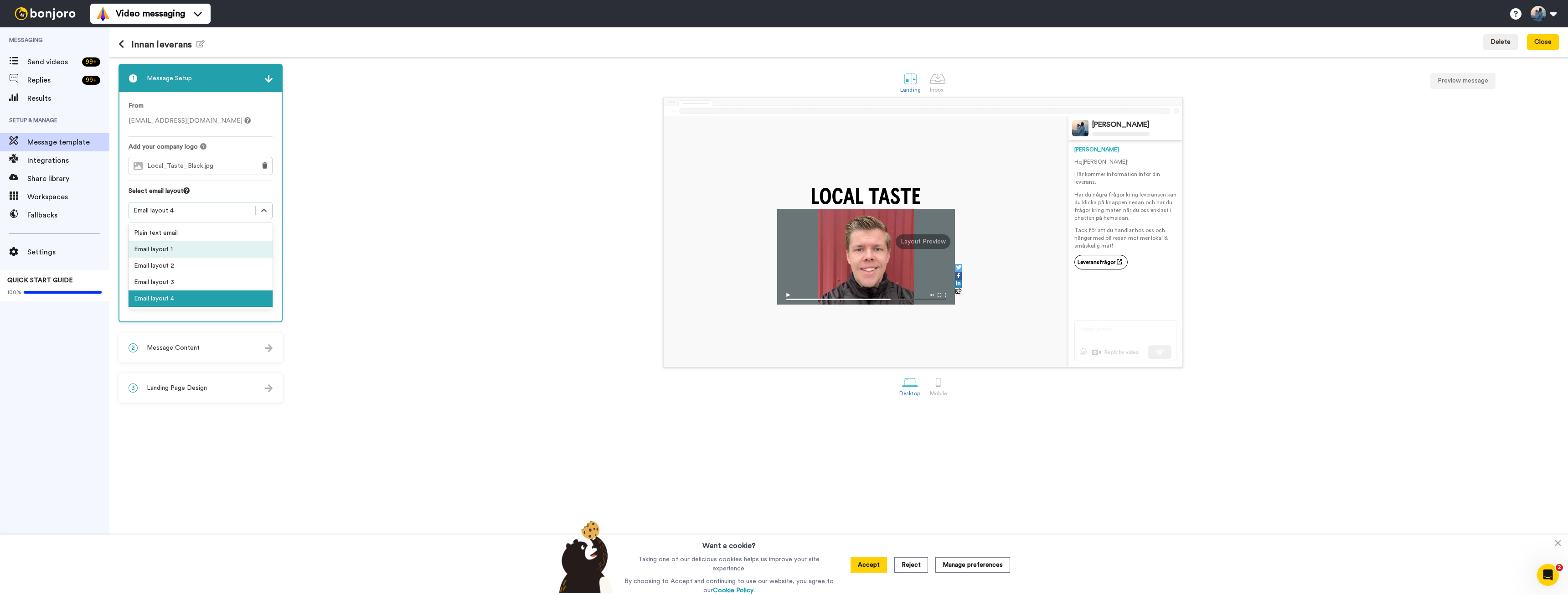
click at [192, 254] on div "Email layout 1" at bounding box center [200, 249] width 144 height 16
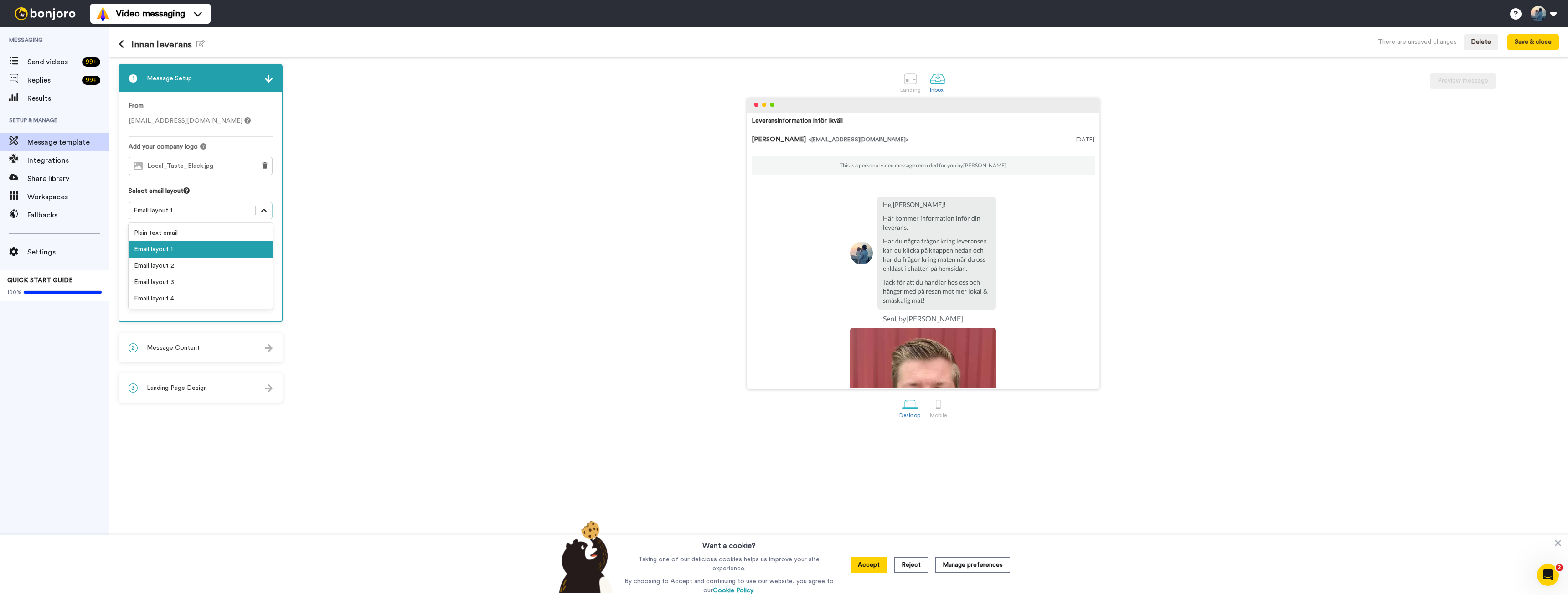
click at [265, 209] on icon at bounding box center [263, 210] width 9 height 9
click at [156, 302] on div "Email layout 4" at bounding box center [200, 299] width 144 height 16
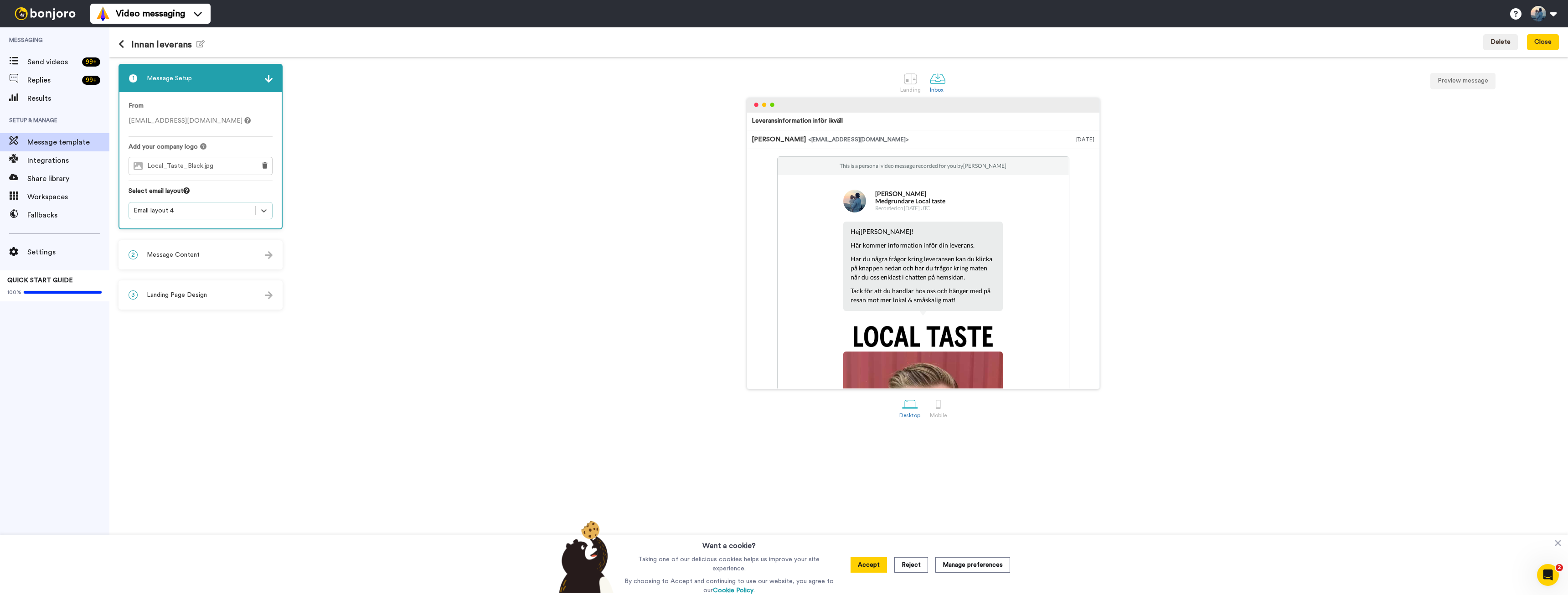
click at [382, 246] on div "Leveransinformation inför ikväll Oskar Karlsson <senderfrom@email.com> 8 sep. 2…" at bounding box center [923, 243] width 1272 height 292
click at [191, 254] on span "Message Content" at bounding box center [173, 254] width 53 height 9
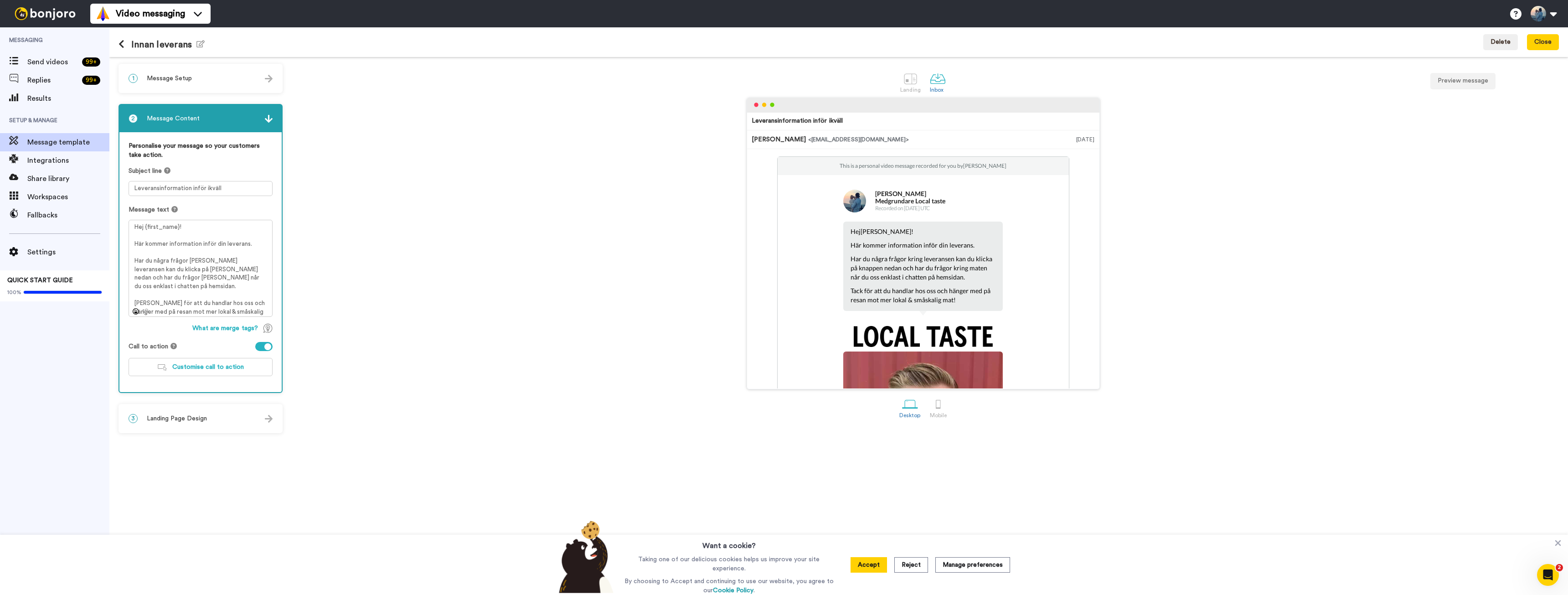
click at [127, 42] on button at bounding box center [125, 44] width 13 height 10
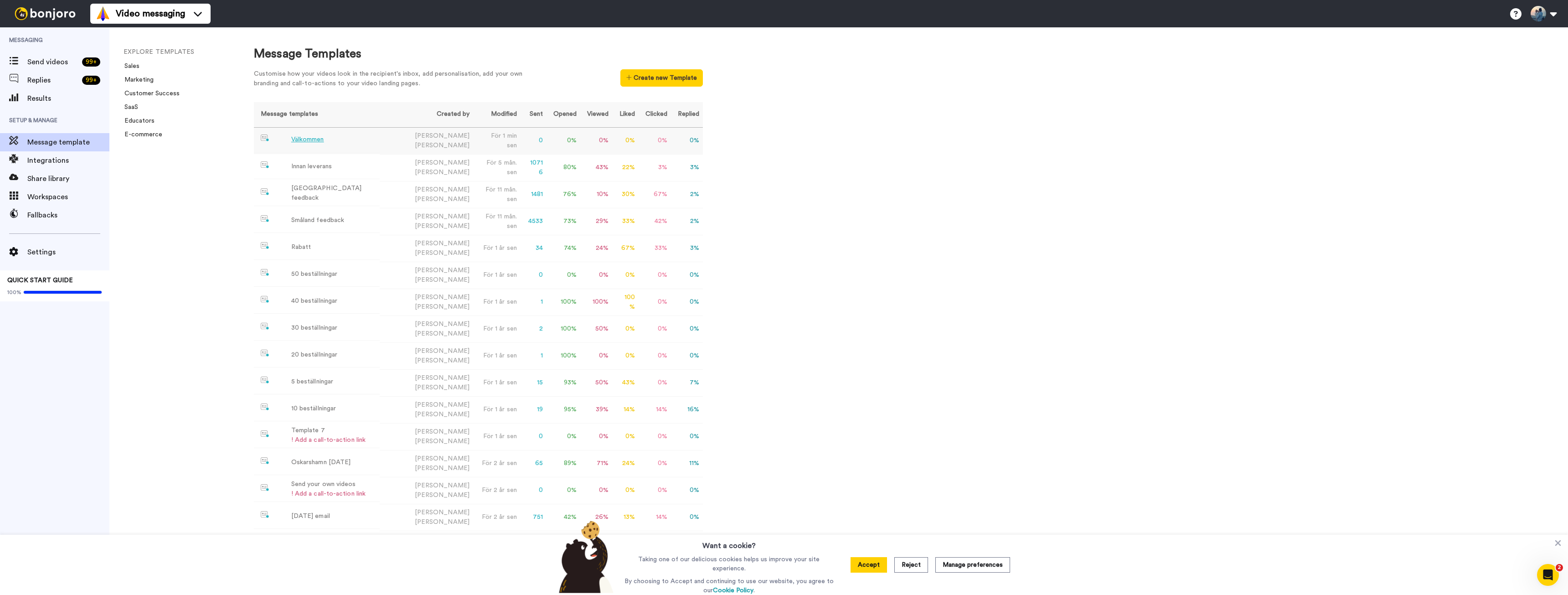
click at [308, 142] on div "Välkommen" at bounding box center [307, 140] width 33 height 10
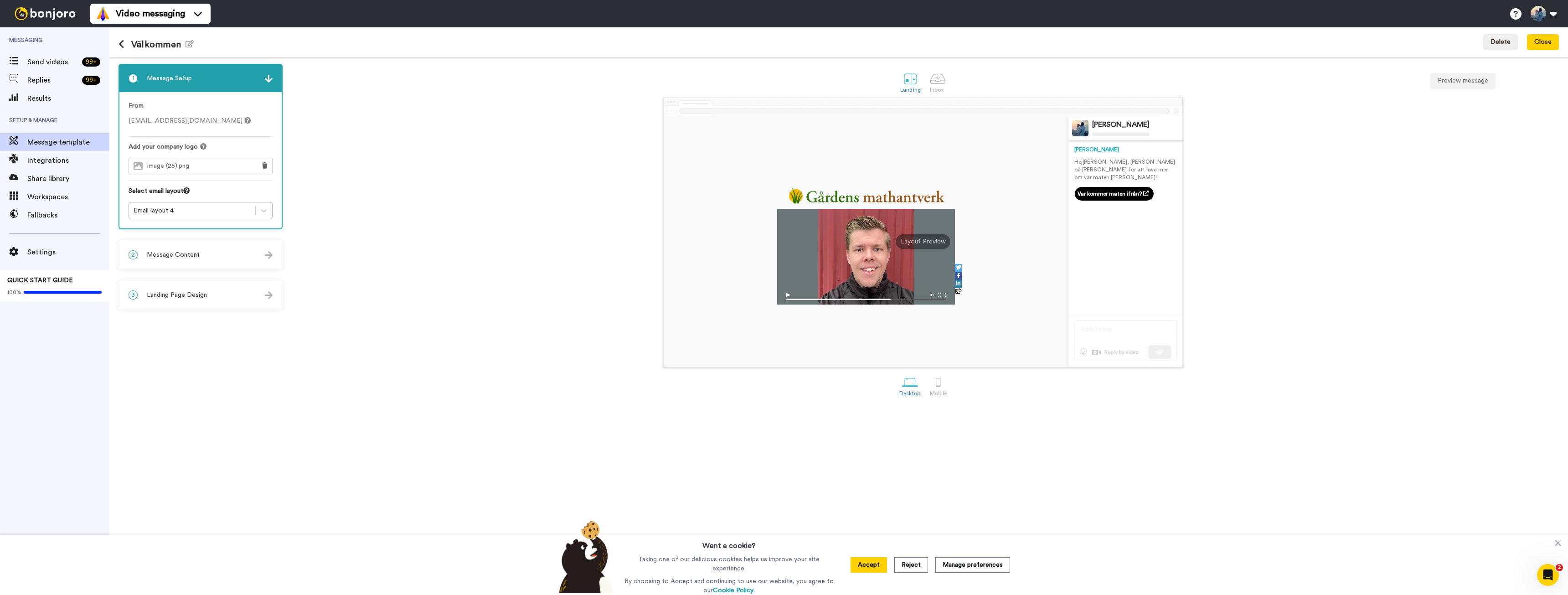
click at [191, 251] on span "Message Content" at bounding box center [173, 254] width 53 height 9
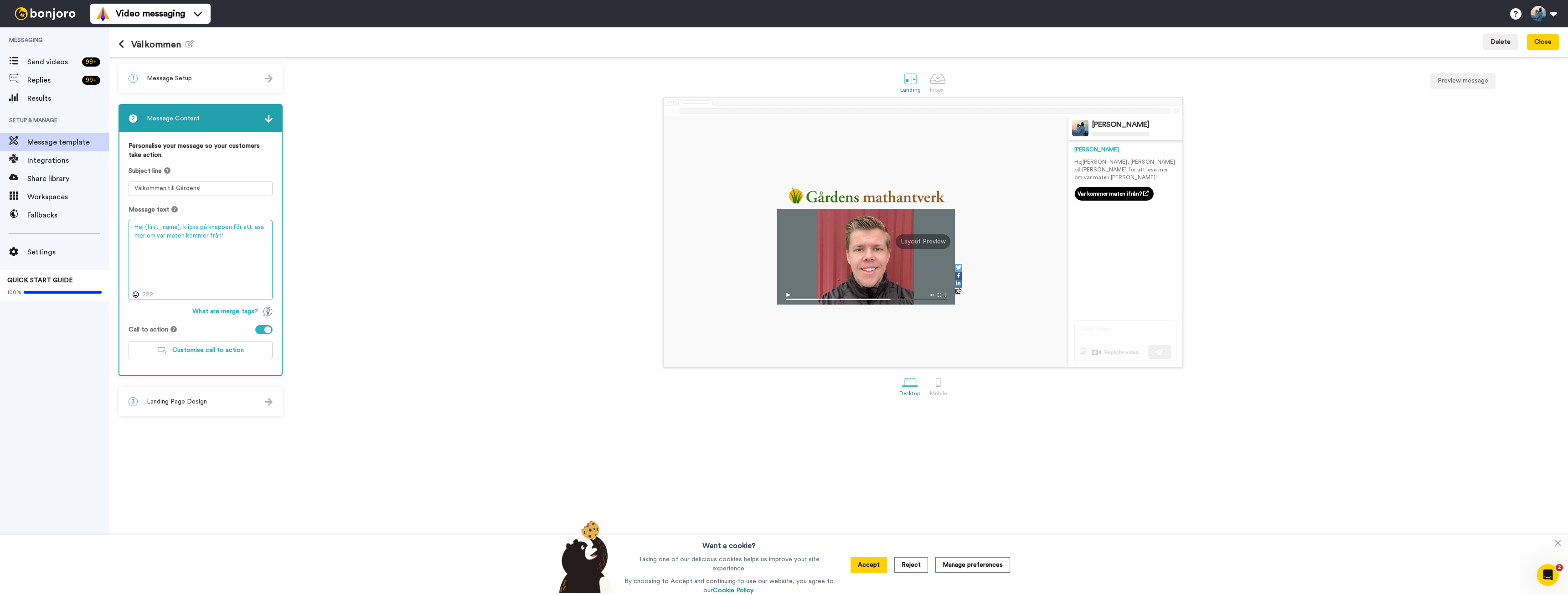
drag, startPoint x: 179, startPoint y: 228, endPoint x: 157, endPoint y: 225, distance: 22.2
click at [145, 228] on textarea "Hej {first_name}, klicka på knappen för att läsa mer om var maten kommer från!" at bounding box center [200, 260] width 144 height 80
drag, startPoint x: 194, startPoint y: 237, endPoint x: 115, endPoint y: 224, distance: 80.1
click at [115, 224] on div "1 Message Setup From oskar@localtaste.se Add your company logo image (25).png S…" at bounding box center [839, 326] width 1459 height 538
type textarea "Hej! [PERSON_NAME] på knappen för att läsa mer om var maten kommer från!"
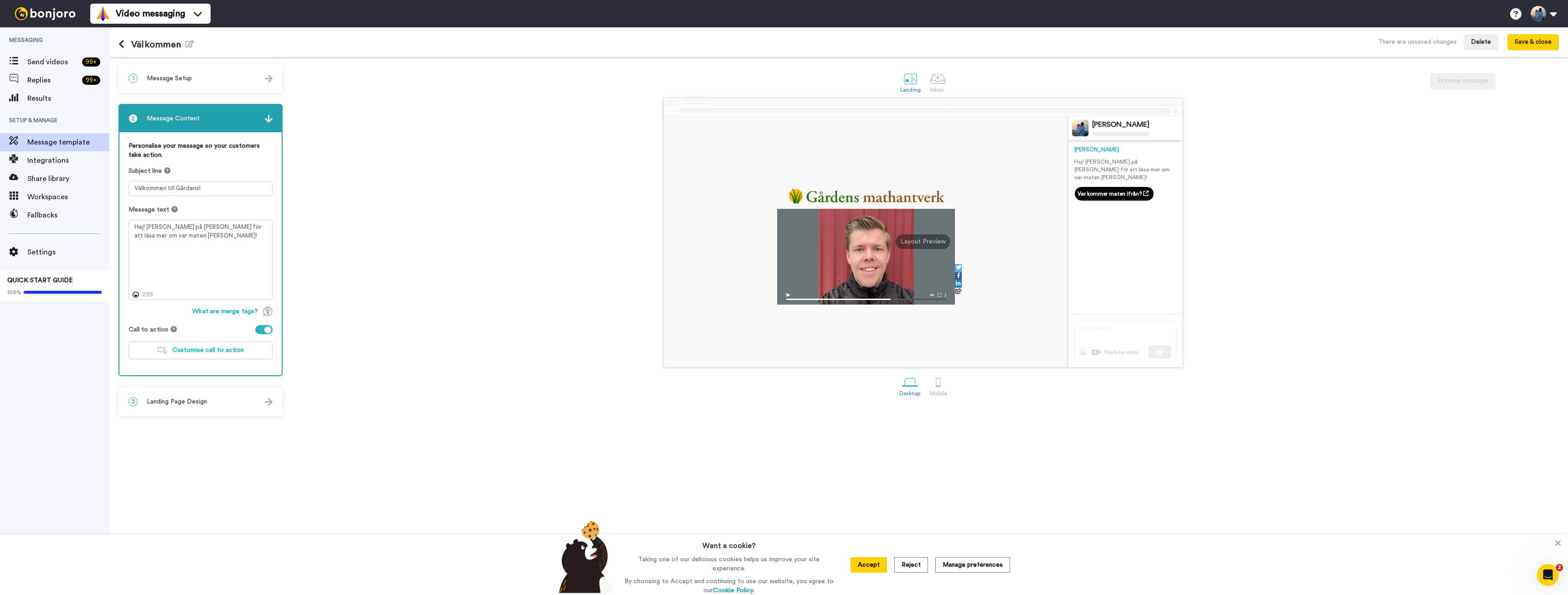
click at [187, 404] on span "Landing Page Design" at bounding box center [177, 401] width 60 height 9
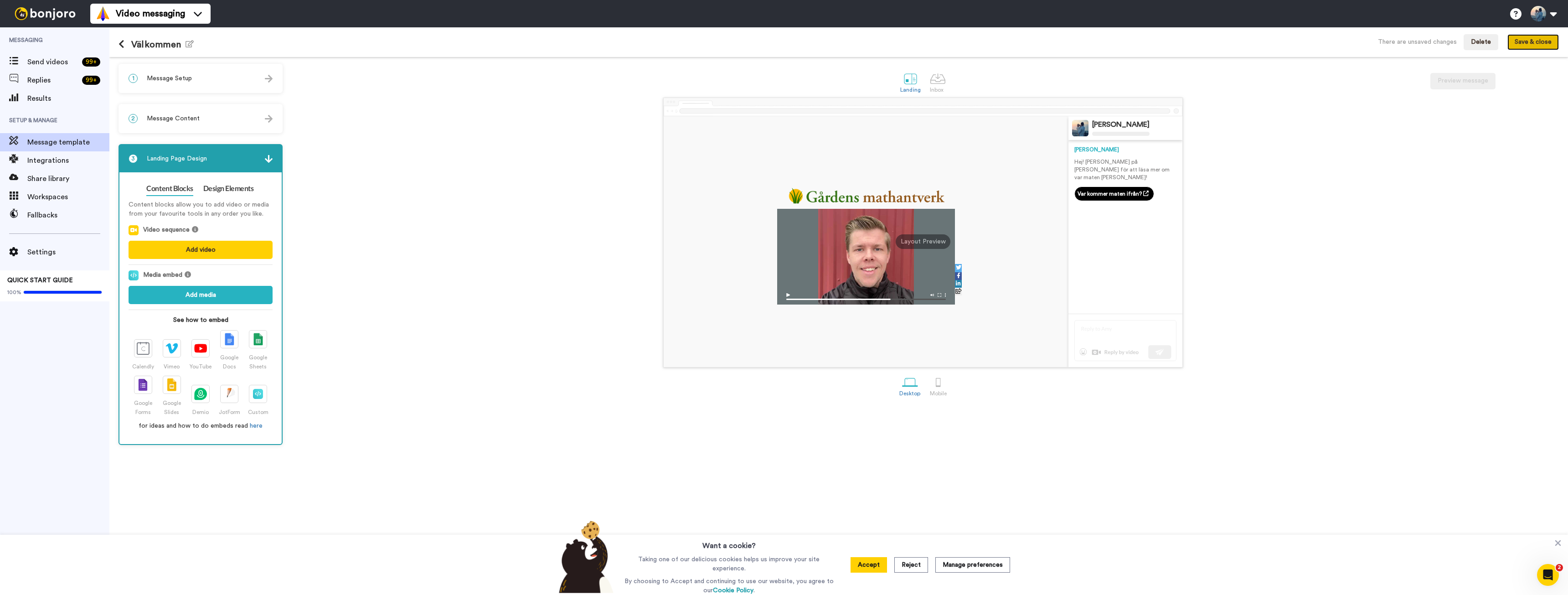
click at [1528, 40] on button "Save & close" at bounding box center [1533, 42] width 52 height 16
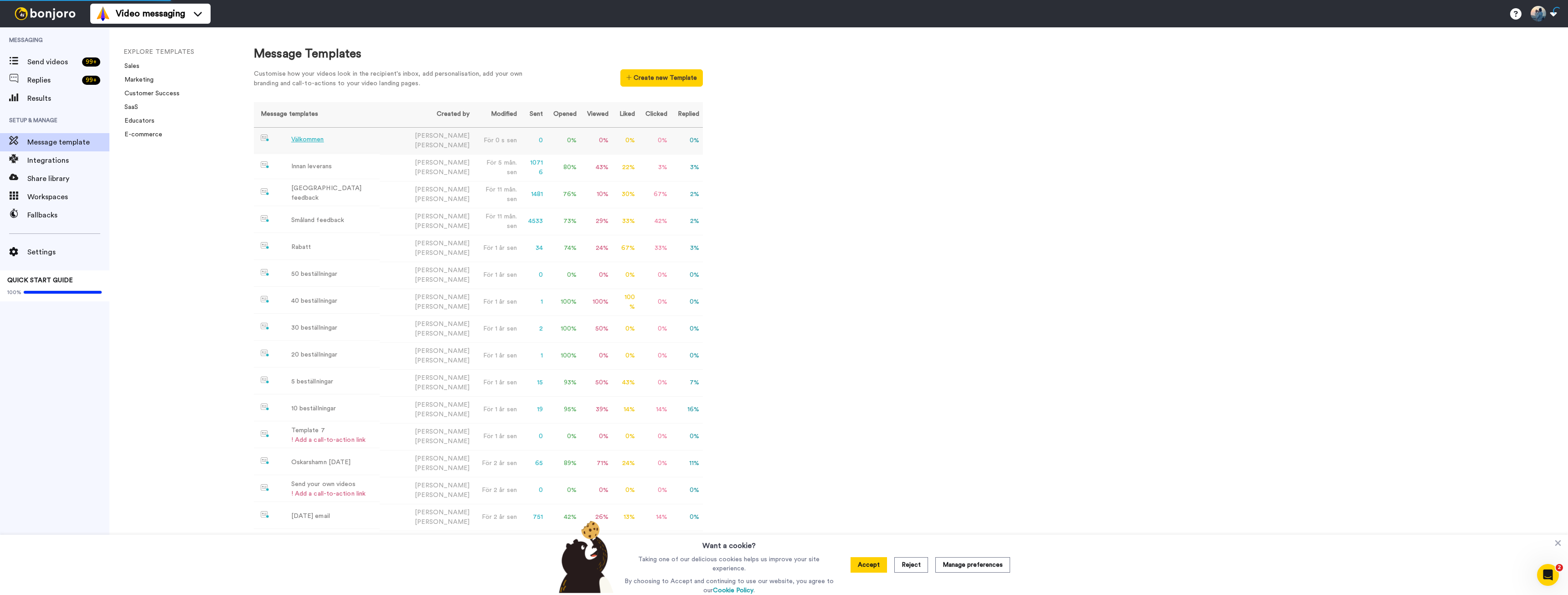
click at [307, 138] on div "Välkommen" at bounding box center [307, 140] width 33 height 10
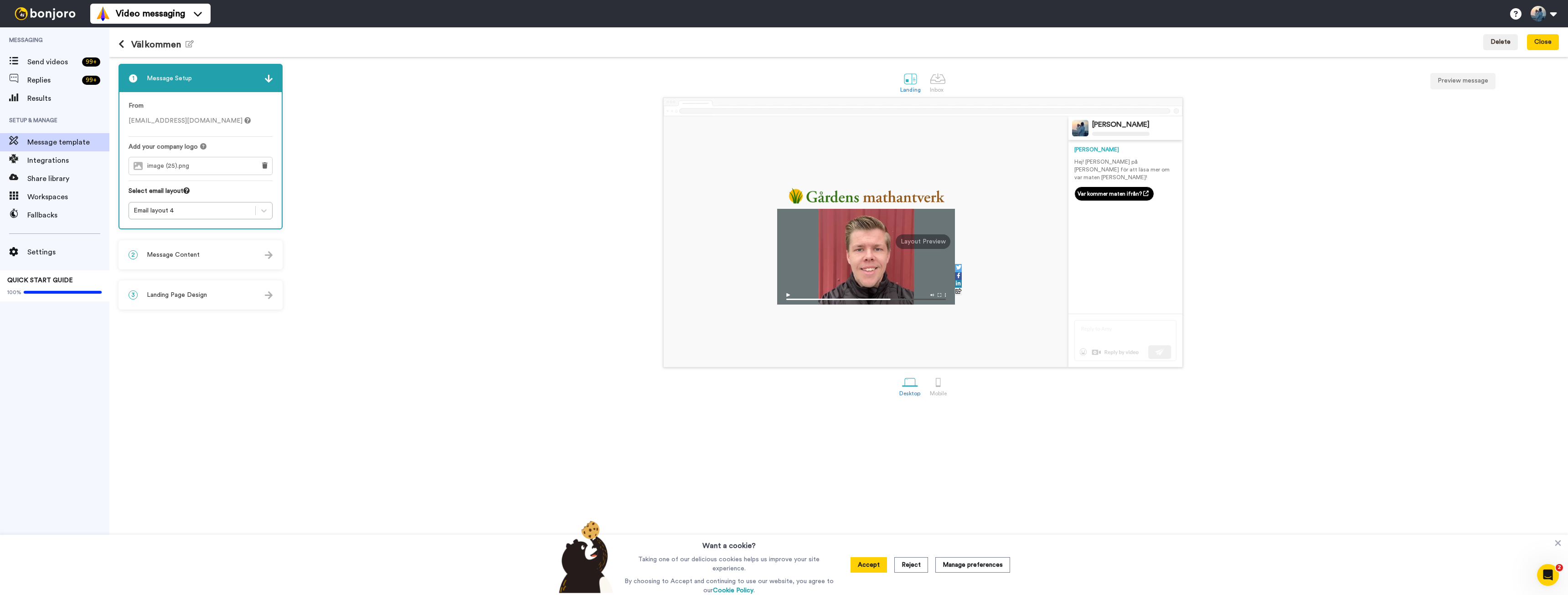
click at [179, 298] on span "Landing Page Design" at bounding box center [177, 294] width 60 height 9
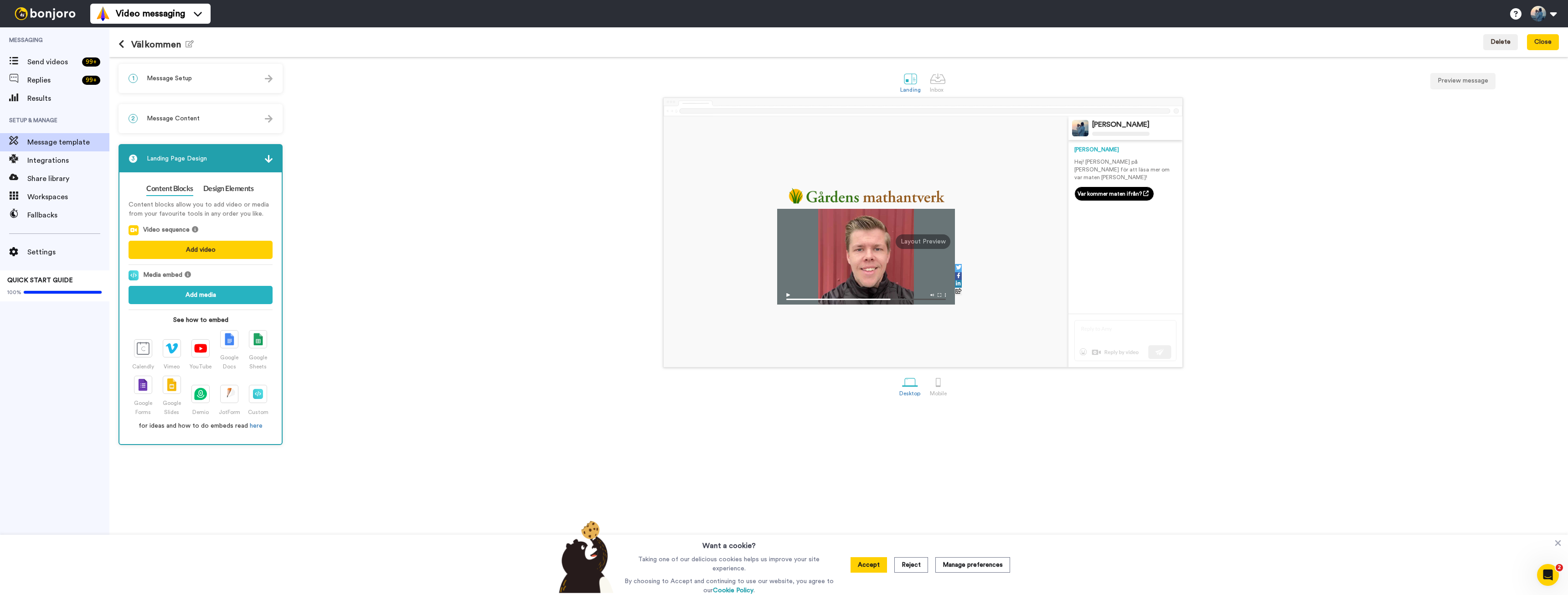
click at [215, 123] on div "2 Message Content" at bounding box center [200, 119] width 162 height 27
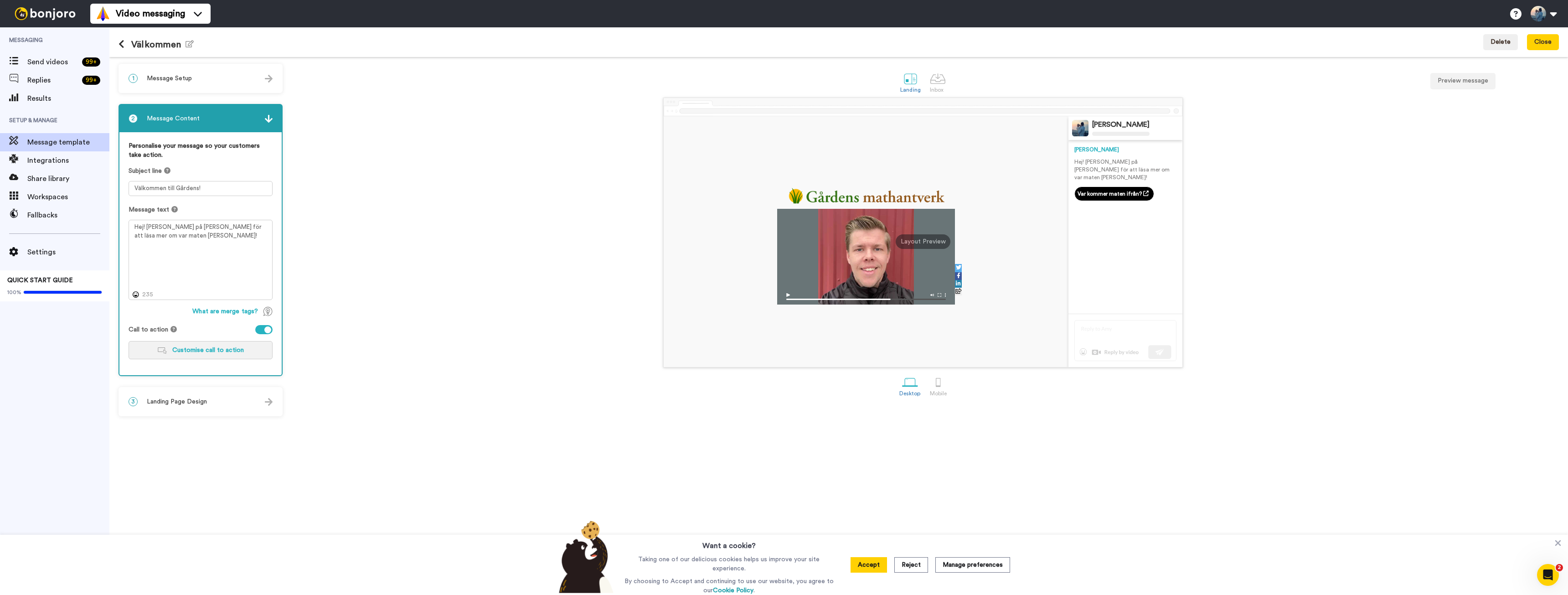
click at [207, 348] on span "Customise call to action" at bounding box center [208, 350] width 72 height 6
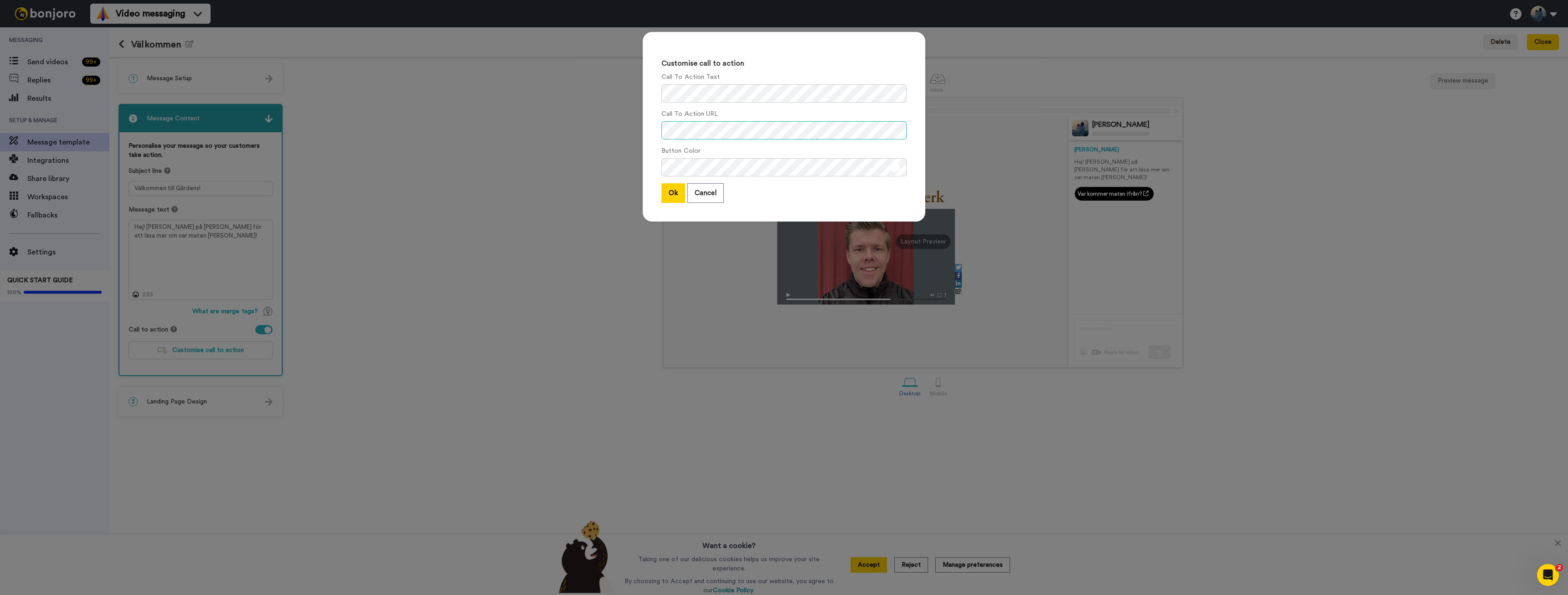
click at [586, 132] on div "Customise call to action Call To Action Text Call To Action URL Button Color Ok…" at bounding box center [784, 297] width 1568 height 595
click at [524, 127] on div "Customise call to action Call To Action Text Call To Action URL Button Color Ok…" at bounding box center [784, 297] width 1568 height 595
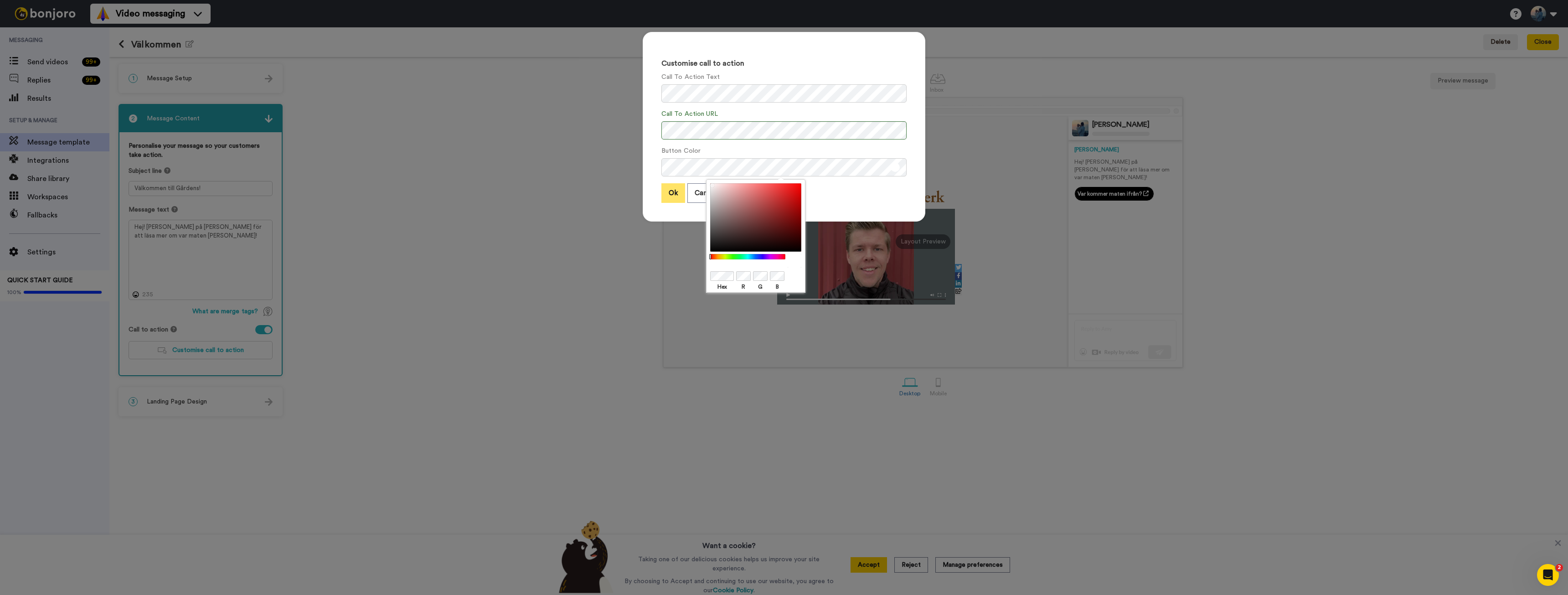
click at [665, 193] on button "Ok" at bounding box center [673, 193] width 24 height 20
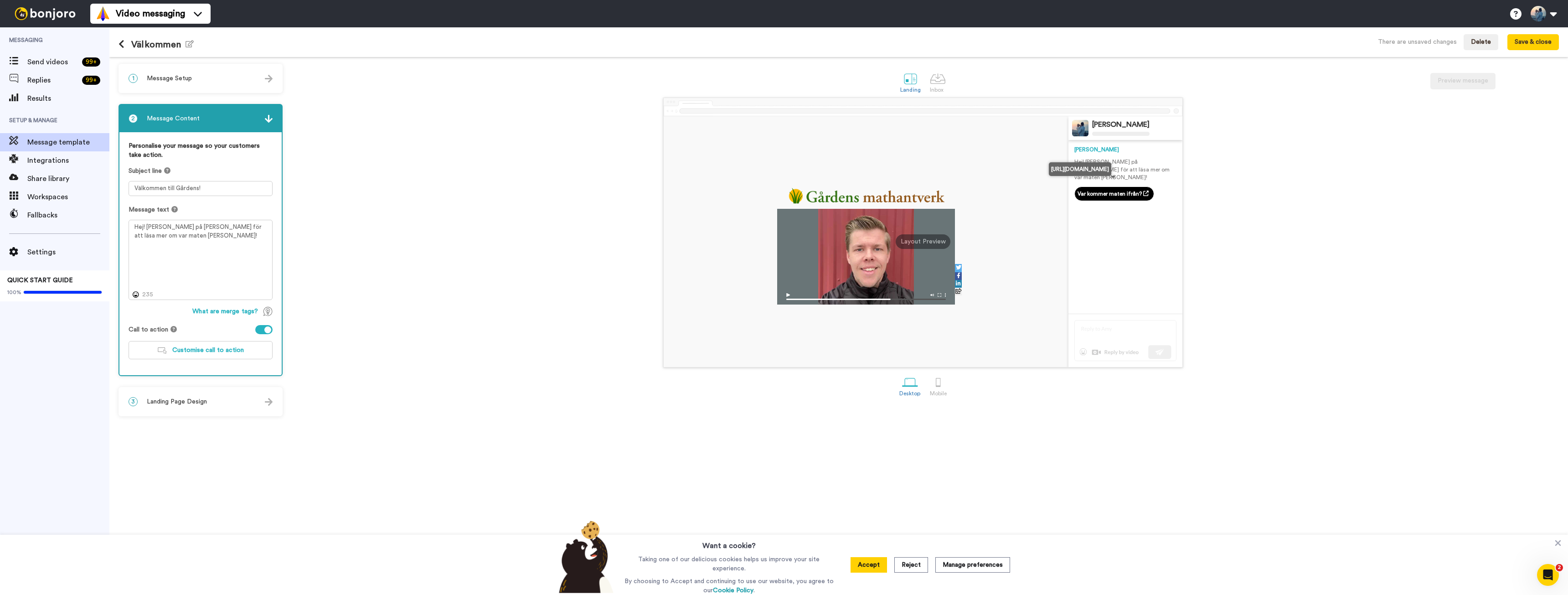
click at [1106, 187] on link "Var kommer maten ifrån?" at bounding box center [1114, 194] width 80 height 14
click at [1121, 187] on link "Var kommer maten ifrån?" at bounding box center [1114, 194] width 80 height 14
drag, startPoint x: 211, startPoint y: 236, endPoint x: 70, endPoint y: 213, distance: 142.9
click at [70, 213] on div "Messaging Send videos 99 + Replies 99 + Results Setup & Manage Message template…" at bounding box center [784, 311] width 1568 height 568
click at [1533, 43] on button "Save & close" at bounding box center [1533, 42] width 52 height 16
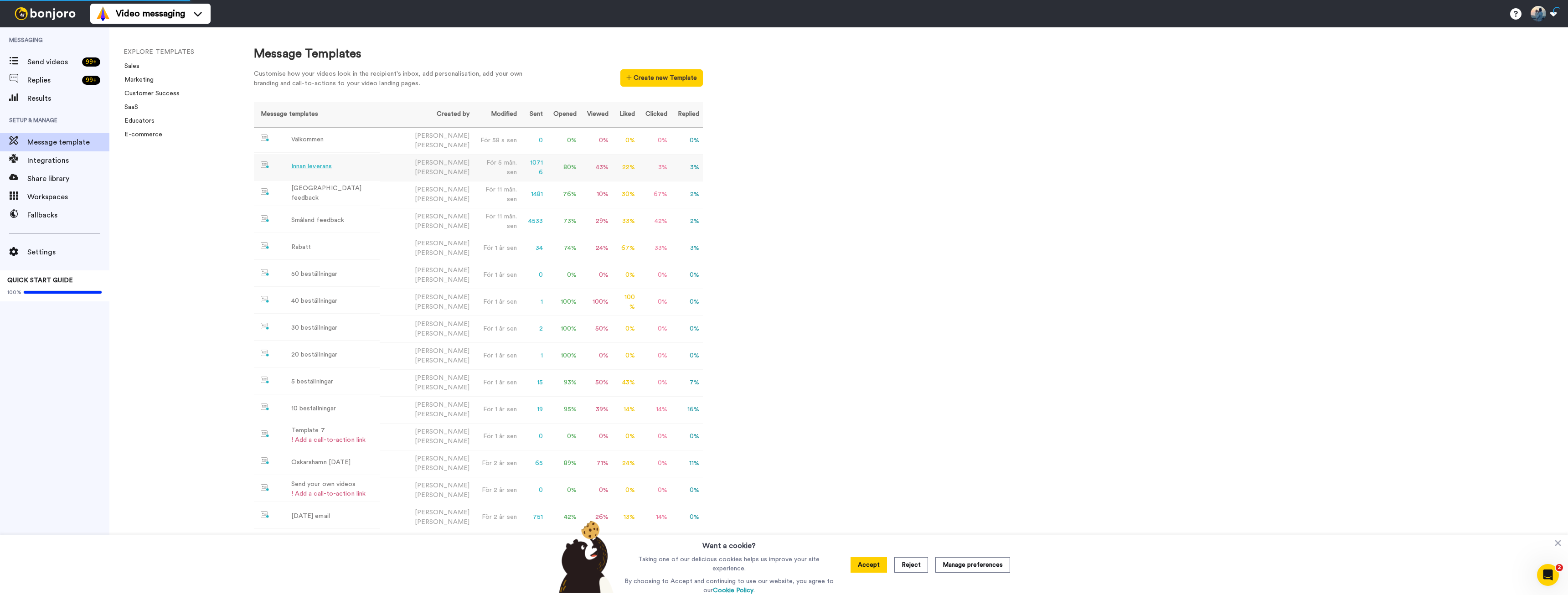
click at [304, 164] on div "Innan leverans" at bounding box center [312, 166] width 41 height 10
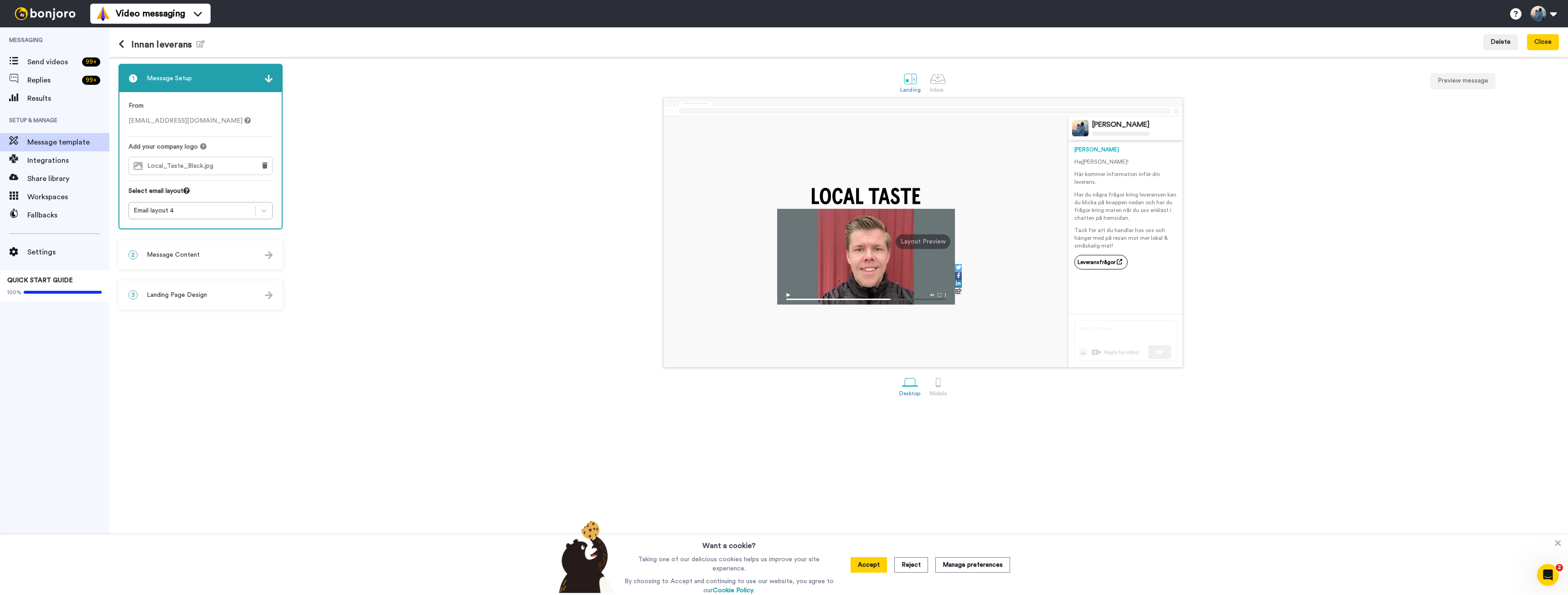
click at [229, 166] on div "Local_Taste_Black.jpg" at bounding box center [190, 166] width 122 height 17
click at [182, 164] on span "Local_Taste_Black.jpg" at bounding box center [183, 166] width 71 height 7
click at [263, 165] on icon at bounding box center [265, 165] width 5 height 6
click at [188, 162] on button "Choose a Logo" at bounding box center [200, 166] width 144 height 18
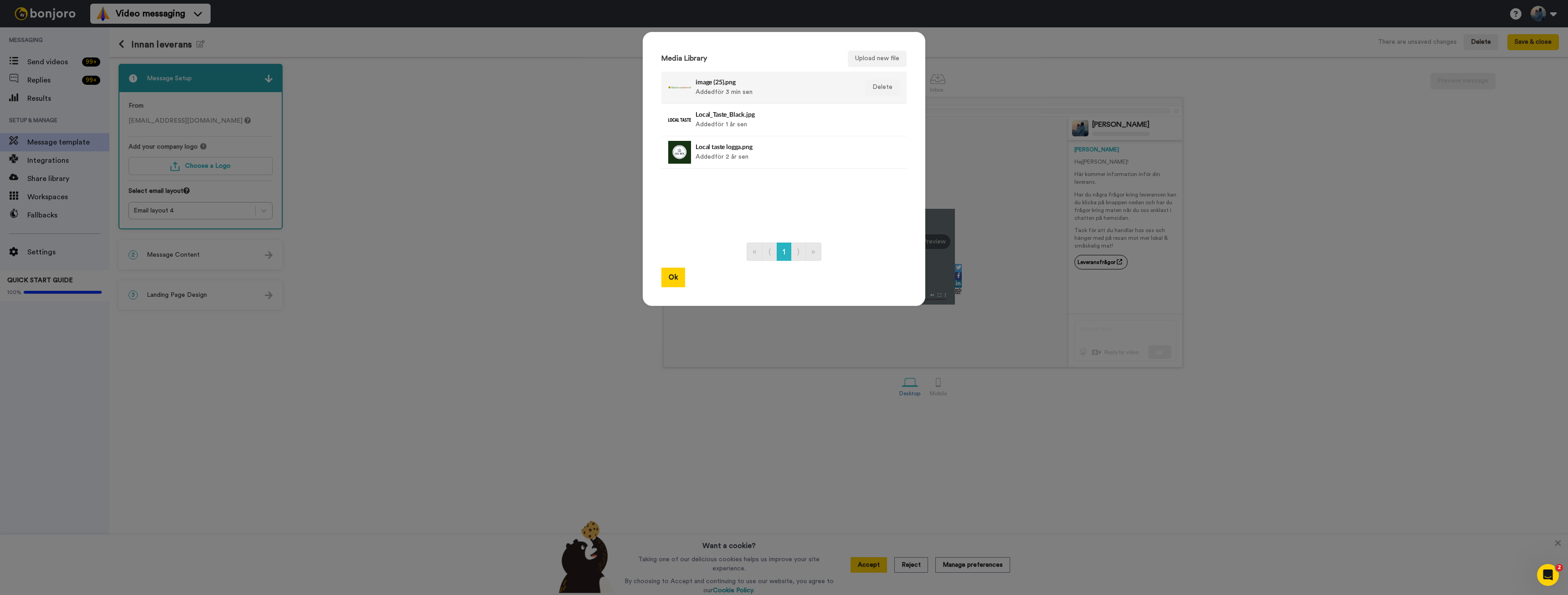
click at [729, 87] on div "image (25).png Added för 3 min sen" at bounding box center [774, 87] width 157 height 22
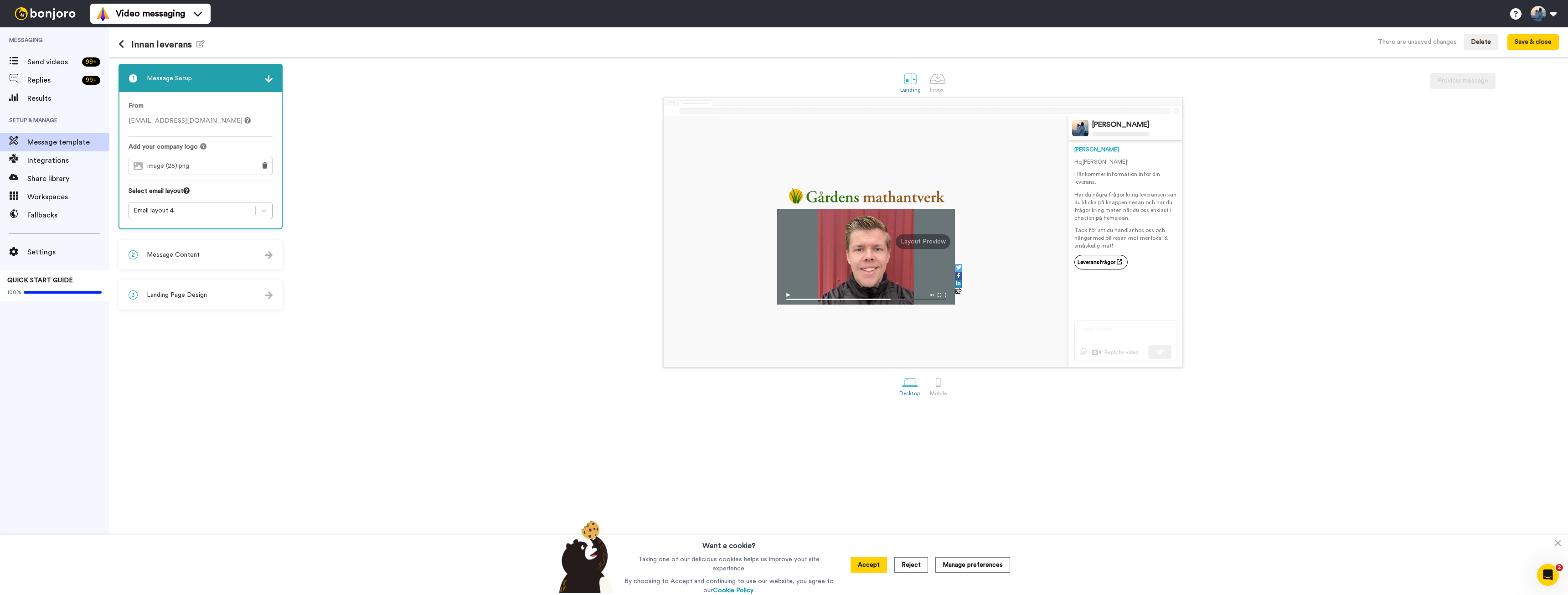
click at [177, 252] on span "Message Content" at bounding box center [173, 254] width 53 height 9
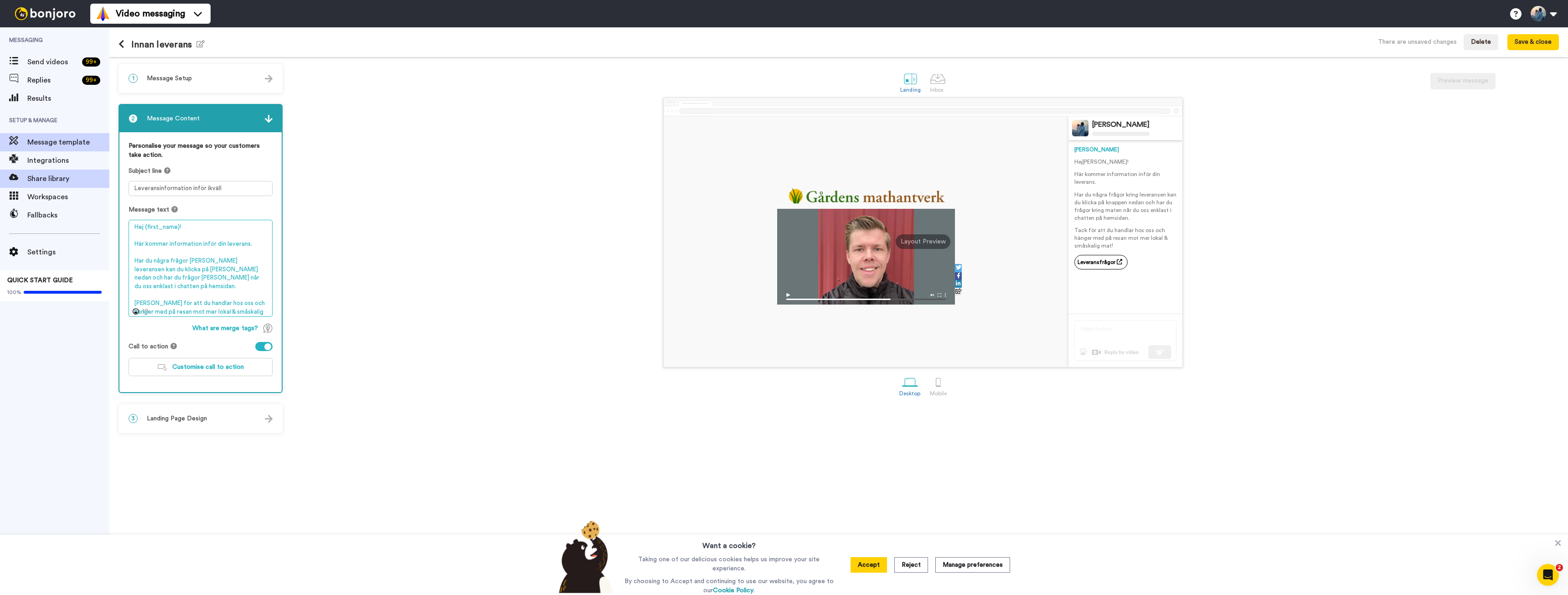
drag, startPoint x: 202, startPoint y: 292, endPoint x: 68, endPoint y: 183, distance: 172.7
click at [68, 183] on div "Messaging Send videos 99 + Replies 99 + Results Setup & Manage Message template…" at bounding box center [784, 311] width 1568 height 568
paste textarea "! Klicka på knappen för att läsa mer om var maten kommer från"
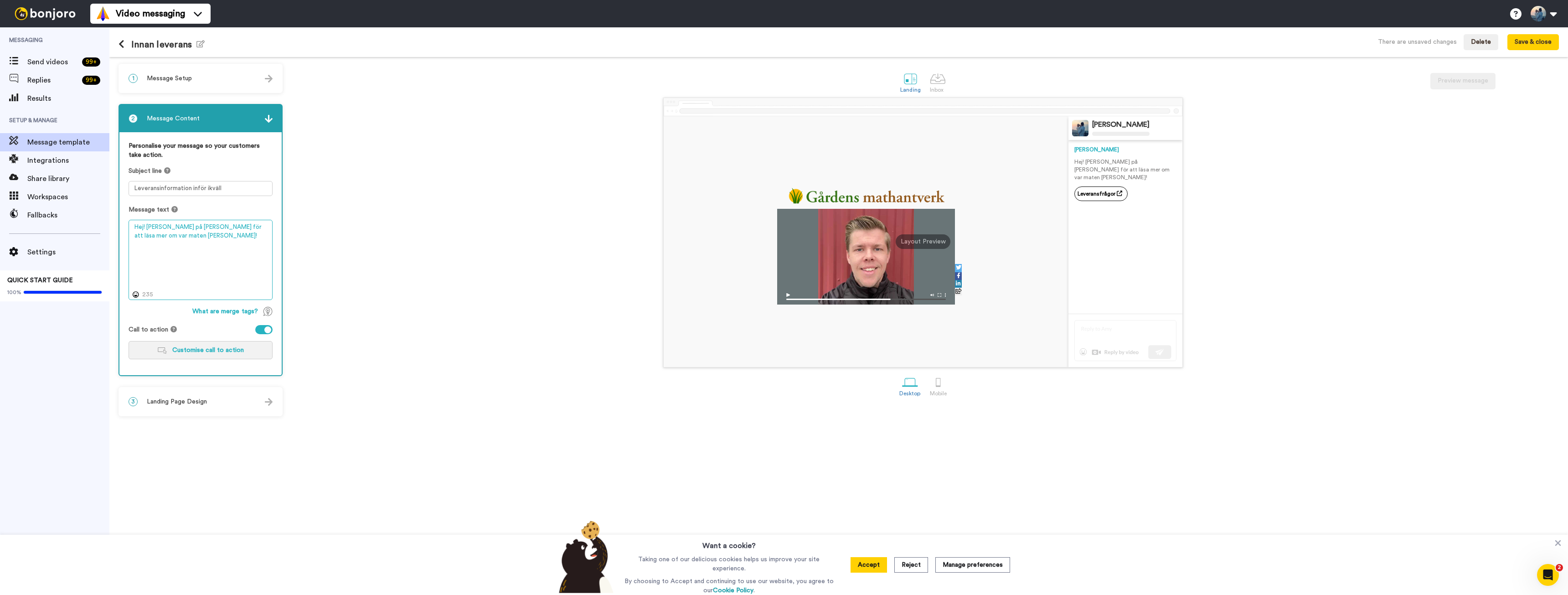
type textarea "Hej! [PERSON_NAME] på knappen för att läsa mer om var maten kommer från!"
click at [179, 348] on span "Customise call to action" at bounding box center [208, 350] width 72 height 6
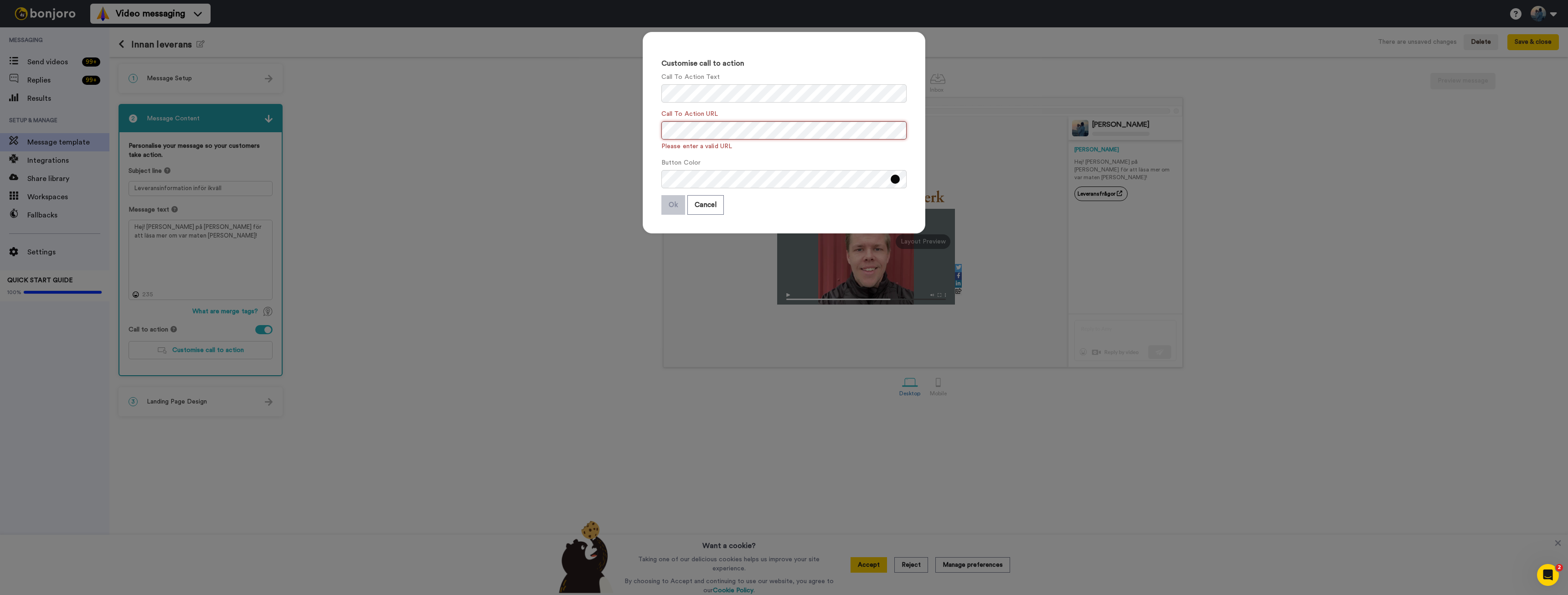
click at [404, 97] on div "Customise call to action Call To Action Text Call To Action URL Please enter a …" at bounding box center [784, 297] width 1568 height 595
click at [474, 123] on div "Customise call to action Call To Action Text Call To Action URL Please enter a …" at bounding box center [784, 297] width 1568 height 595
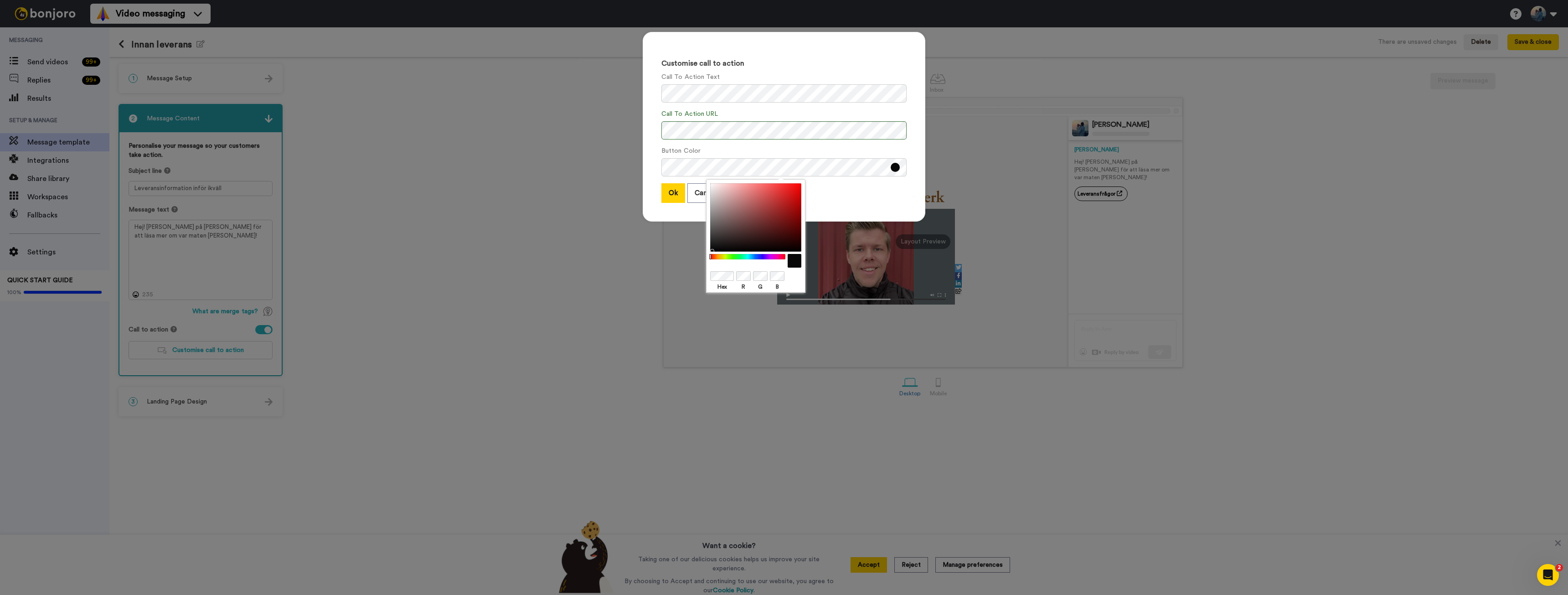
click at [809, 147] on div "Button Color" at bounding box center [784, 162] width 245 height 30
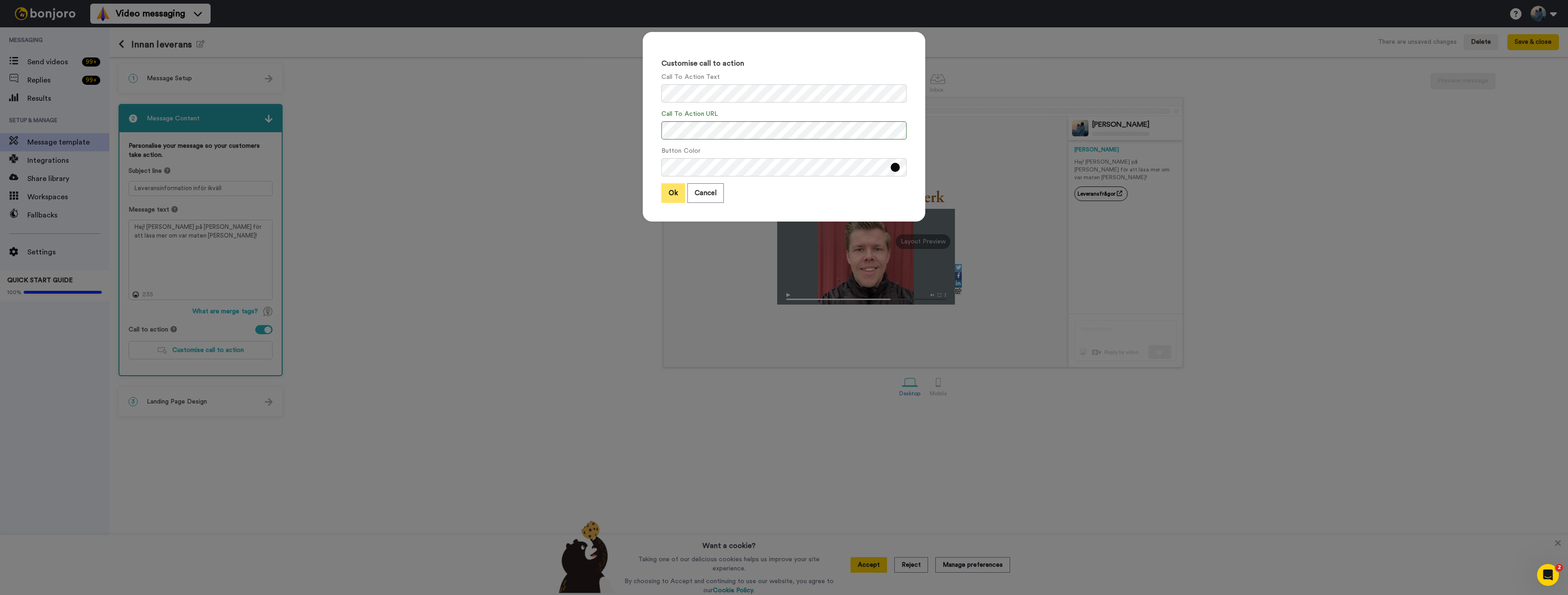
click at [665, 192] on button "Ok" at bounding box center [673, 193] width 24 height 20
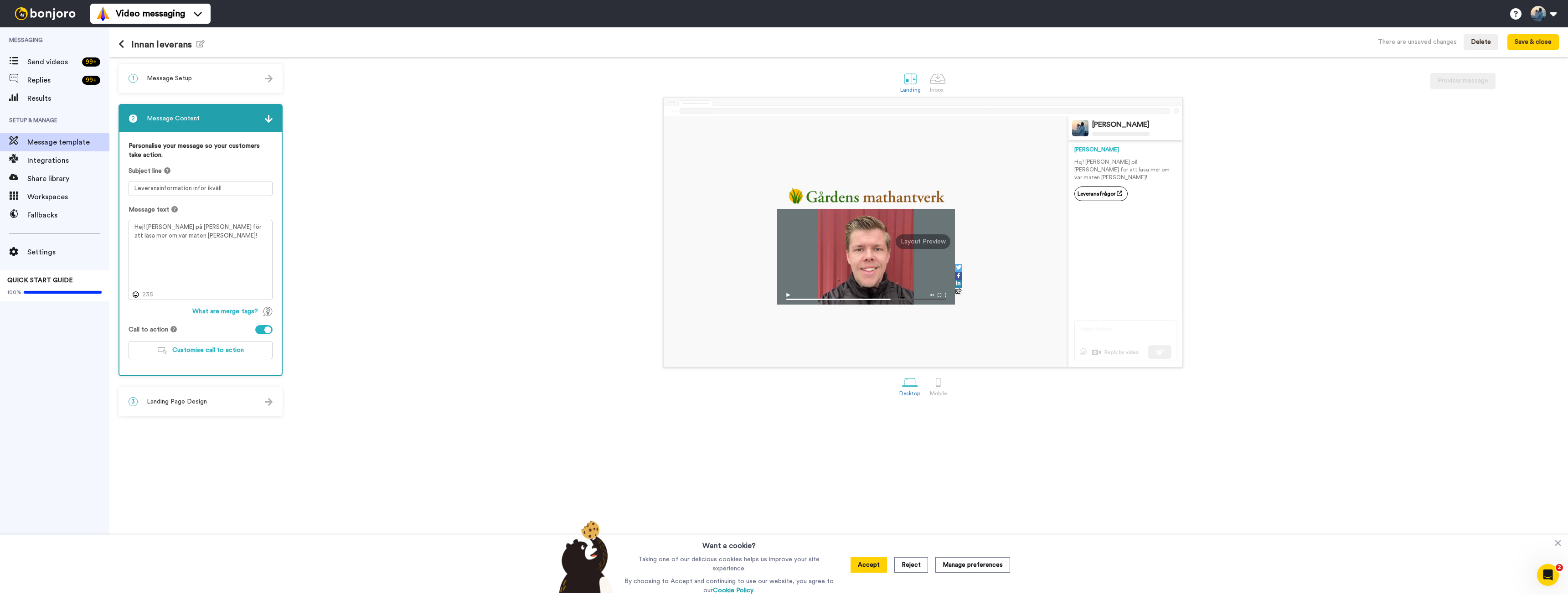
click at [168, 405] on span "Landing Page Design" at bounding box center [177, 401] width 60 height 9
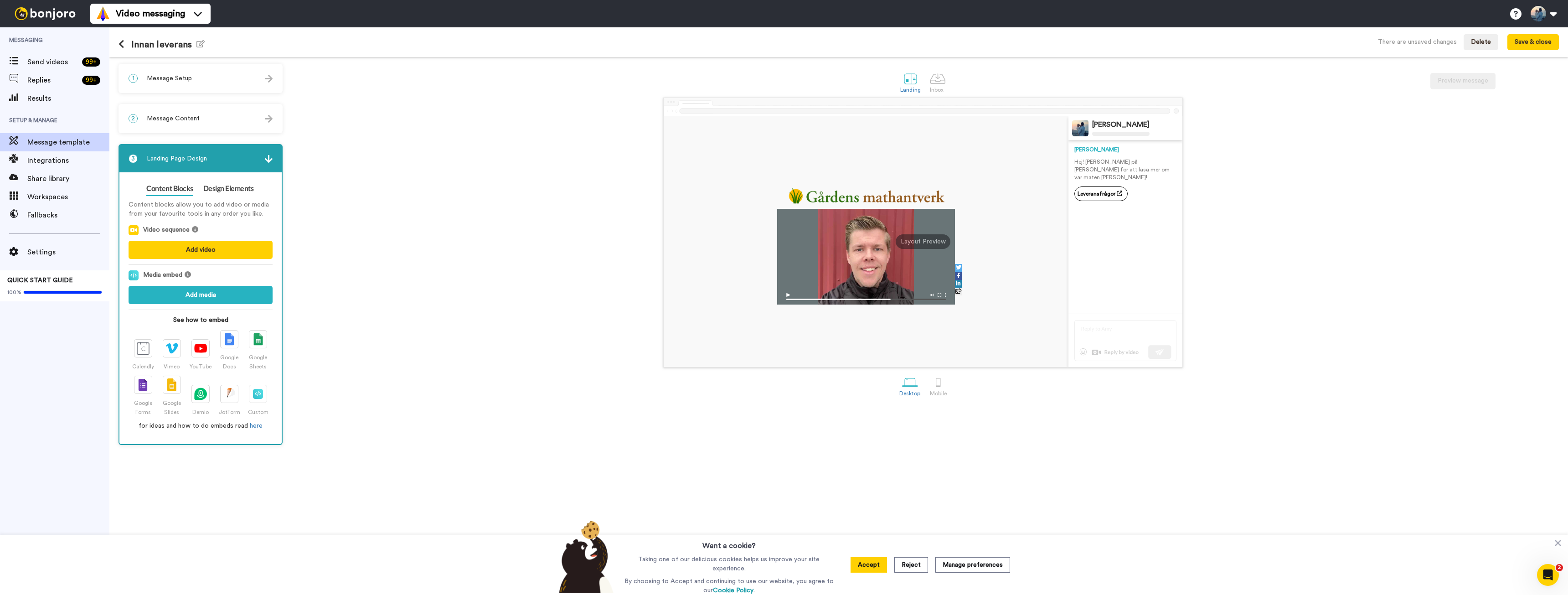
click at [419, 216] on div "Oskar Karlsson Oskar Hej! Klicka på knappen för att läsa mer om var maten komme…" at bounding box center [923, 232] width 1272 height 270
click at [185, 116] on span "Message Content" at bounding box center [173, 118] width 53 height 9
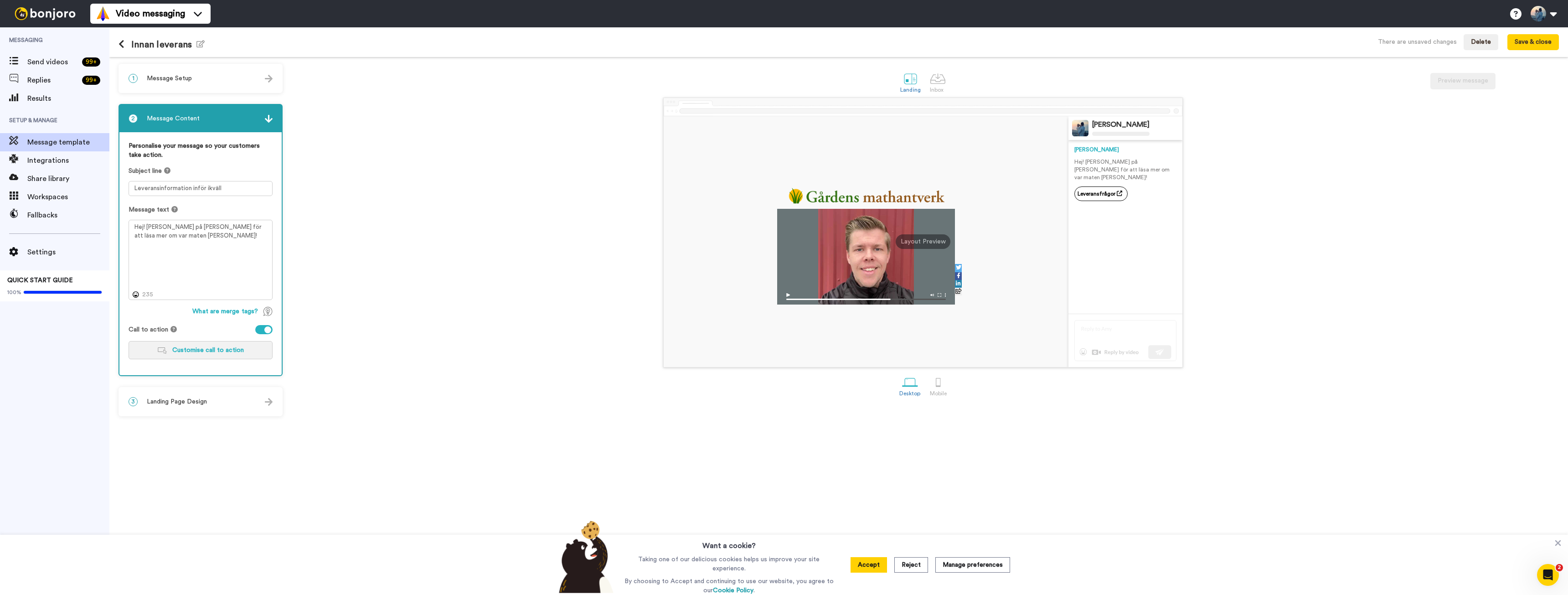
click at [181, 354] on button "Customise call to action" at bounding box center [200, 350] width 144 height 18
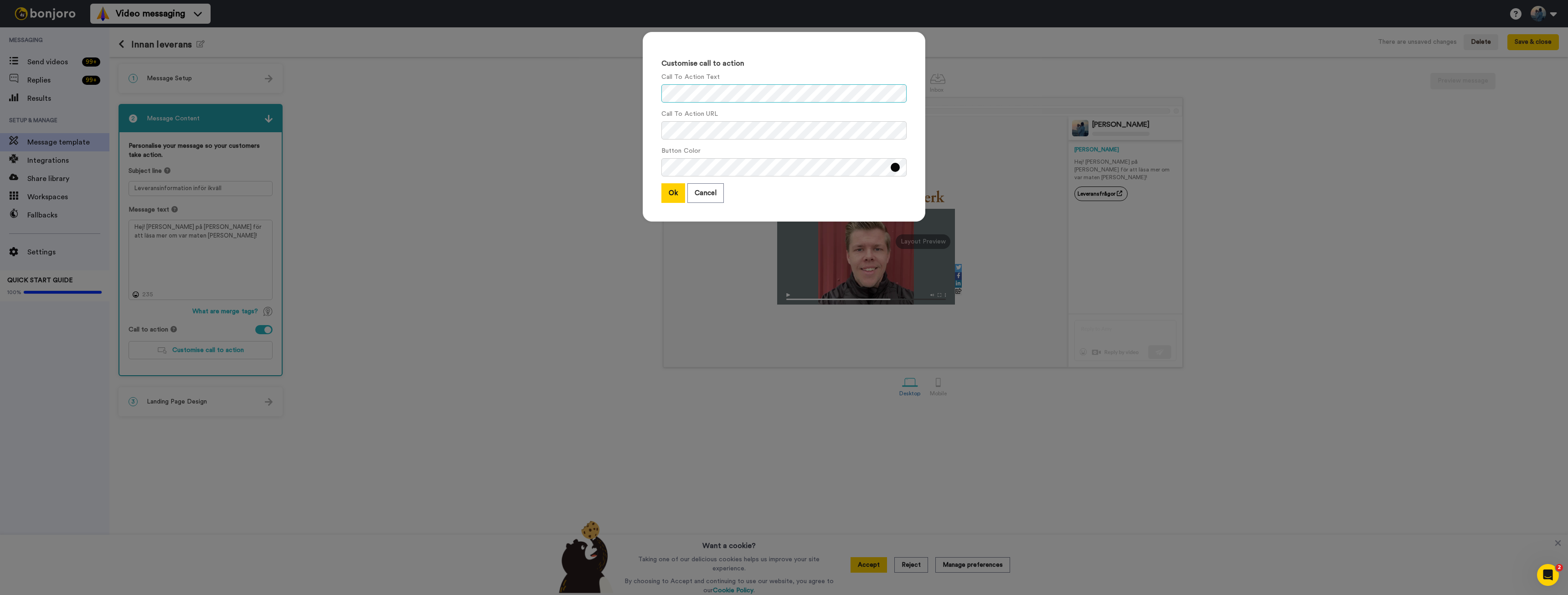
click at [617, 89] on div "Customise call to action Call To Action Text Call To Action URL Button Color Ok…" at bounding box center [784, 297] width 1568 height 595
click at [671, 192] on button "Ok" at bounding box center [673, 193] width 24 height 20
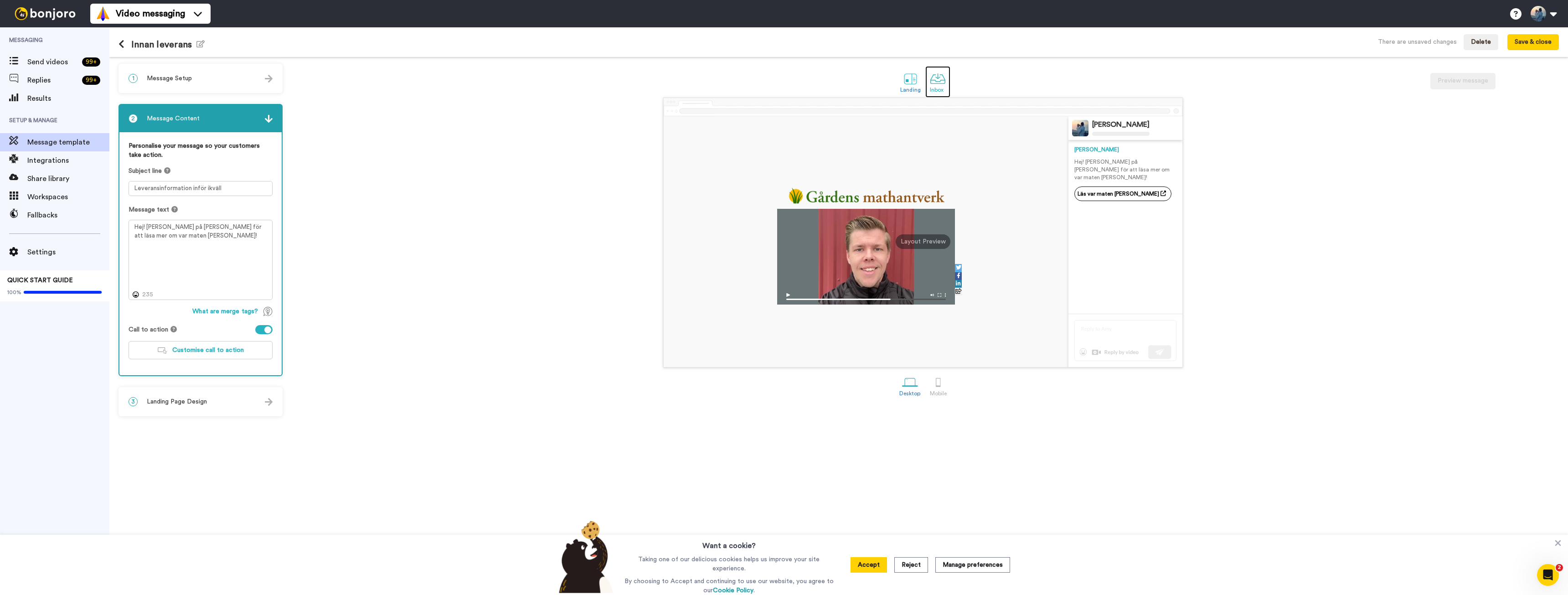
click at [938, 82] on div at bounding box center [937, 78] width 16 height 16
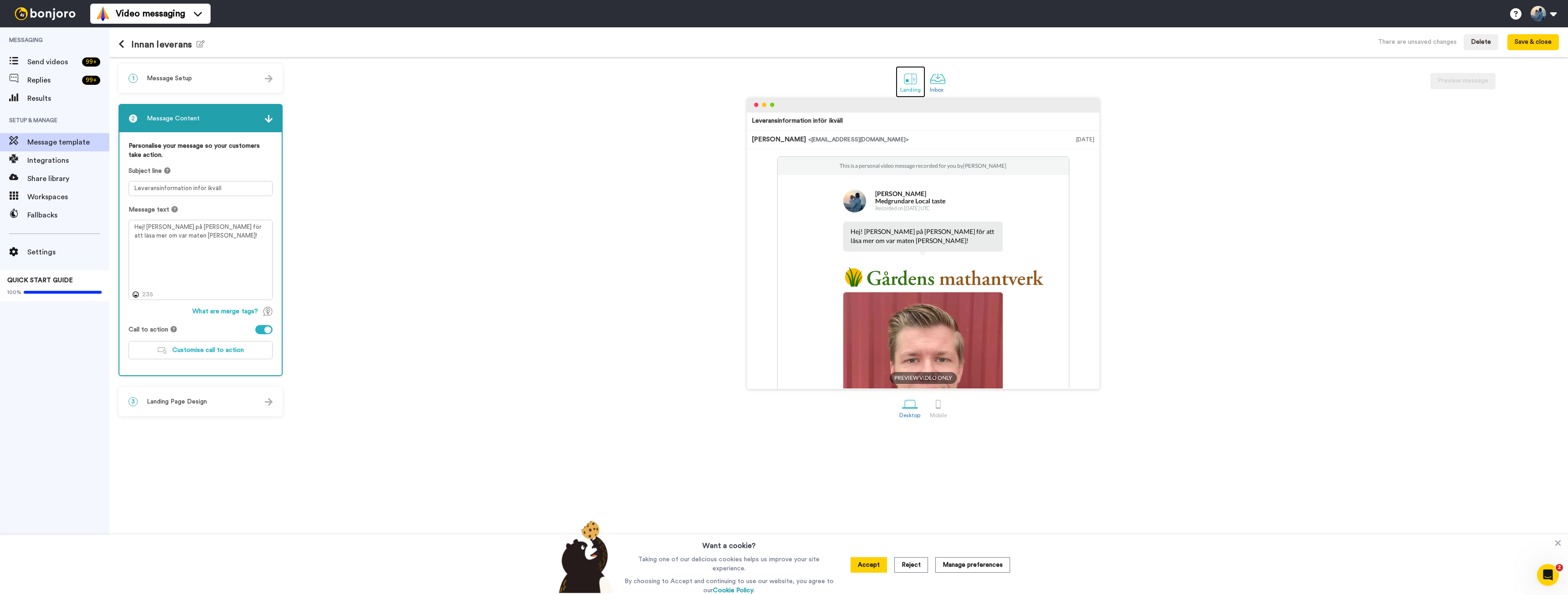
click at [913, 81] on div at bounding box center [910, 78] width 16 height 16
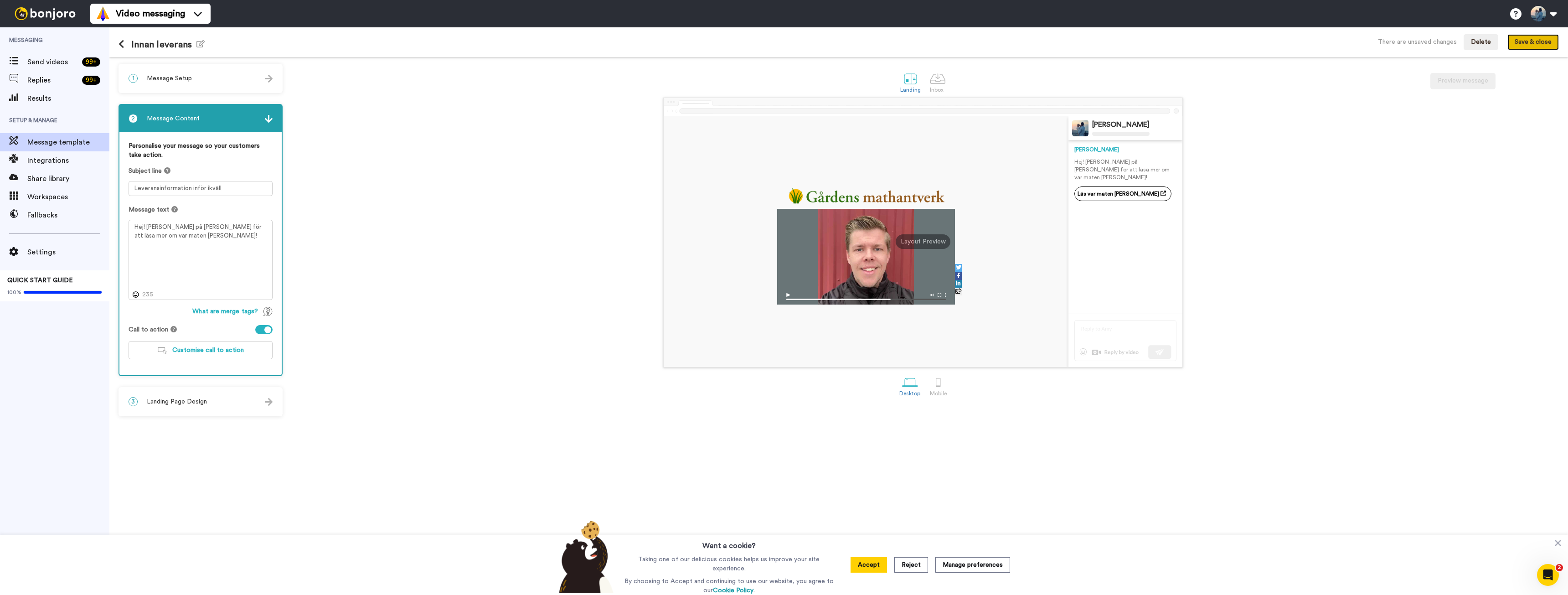
click at [1539, 45] on button "Save & close" at bounding box center [1533, 42] width 52 height 16
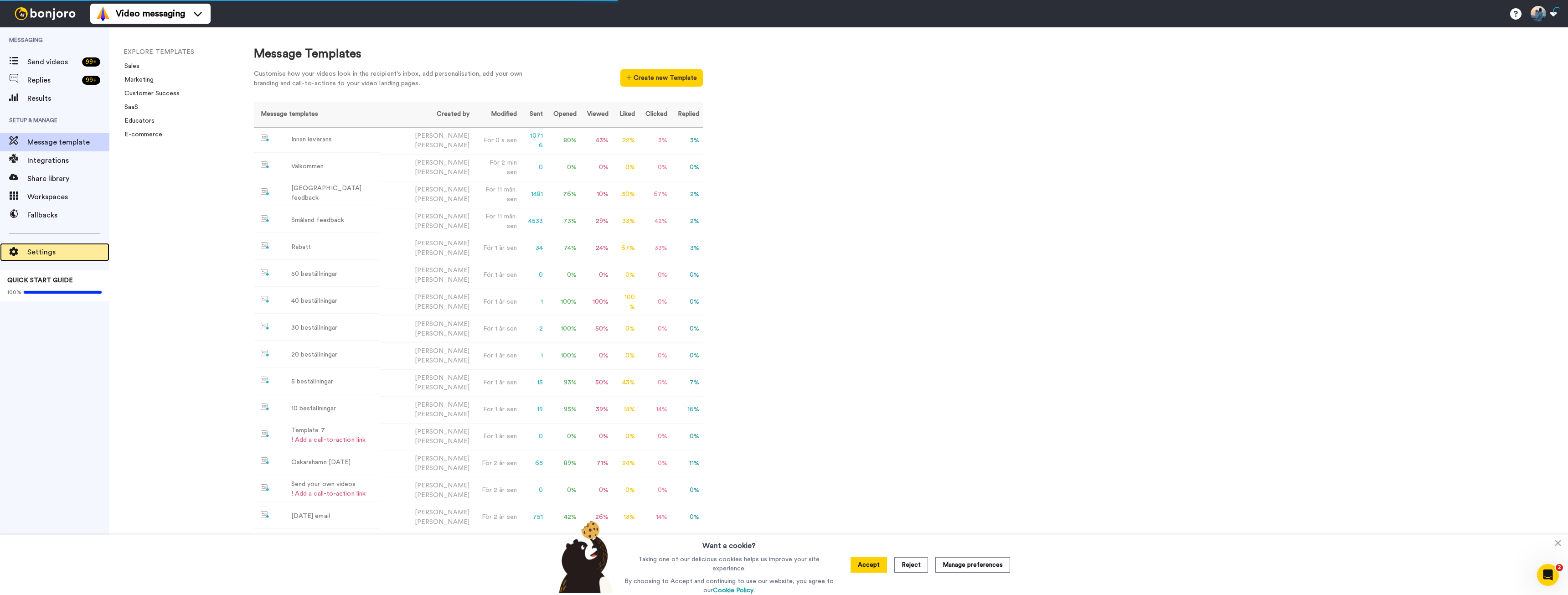
click at [45, 252] on span "Settings" at bounding box center [68, 252] width 82 height 11
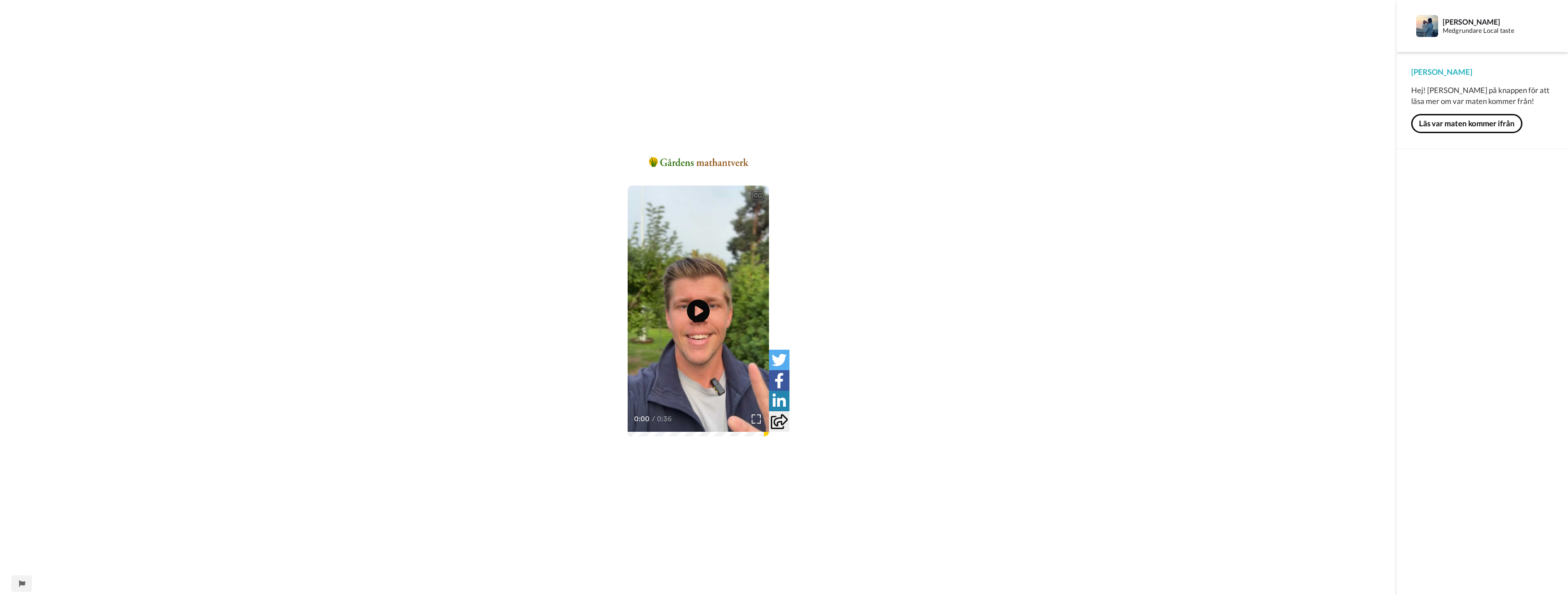
click at [1471, 123] on button "Läs var maten kommer ifrån" at bounding box center [1466, 123] width 111 height 19
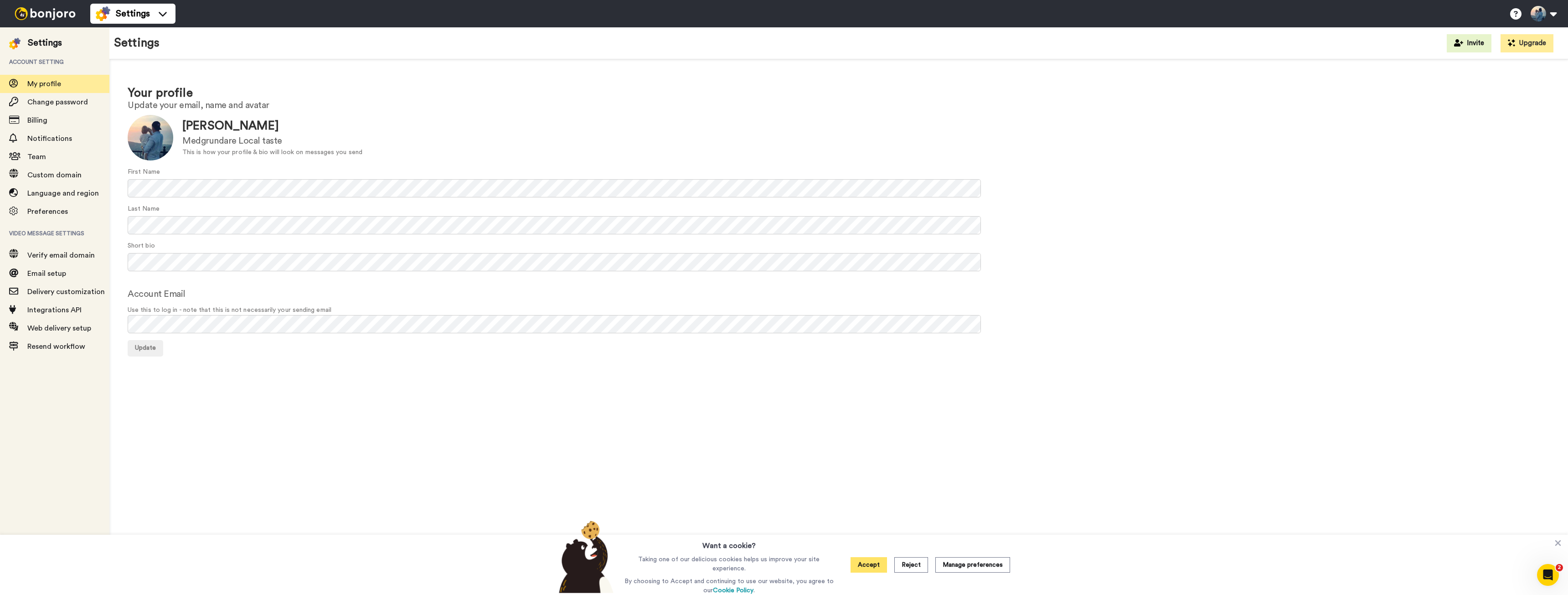
click at [871, 568] on button "Accept" at bounding box center [869, 564] width 36 height 16
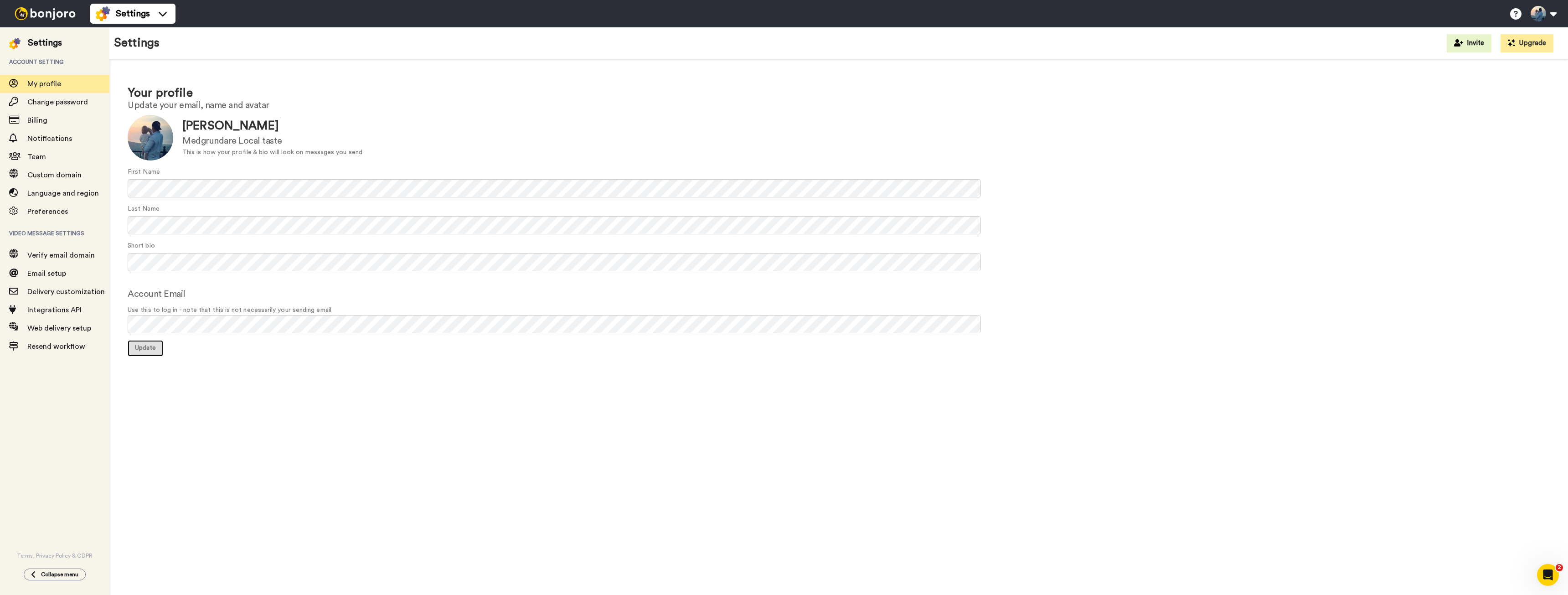
click at [150, 352] on button "Update" at bounding box center [145, 348] width 35 height 16
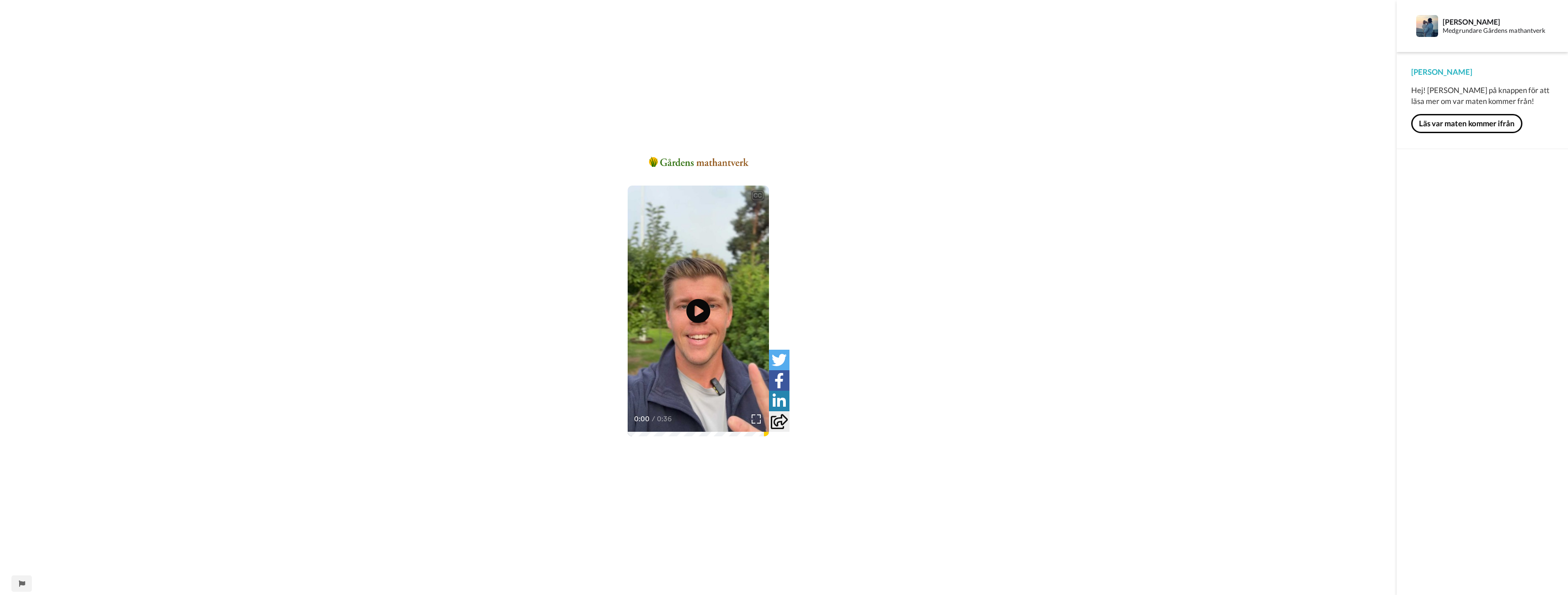
click at [691, 311] on icon at bounding box center [698, 310] width 24 height 24
click at [1447, 124] on button "Läs var maten kommer ifrån" at bounding box center [1466, 123] width 111 height 19
click at [1447, 125] on button "Läs var maten kommer ifrån" at bounding box center [1466, 123] width 111 height 19
